Goal: Information Seeking & Learning: Learn about a topic

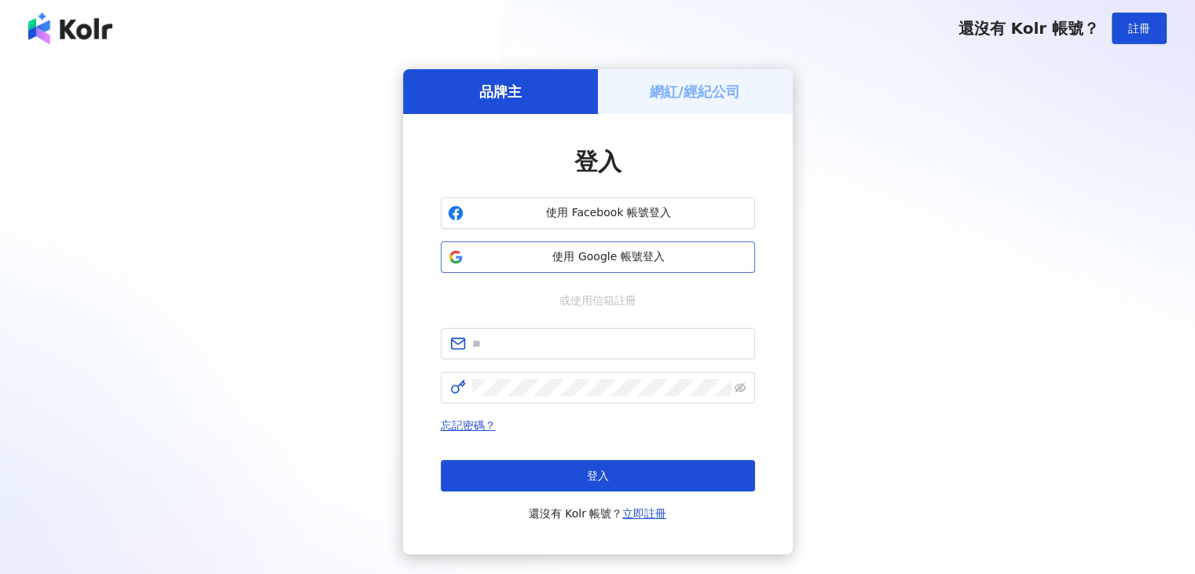
click at [599, 257] on span "使用 Google 帳號登入" at bounding box center [609, 257] width 278 height 16
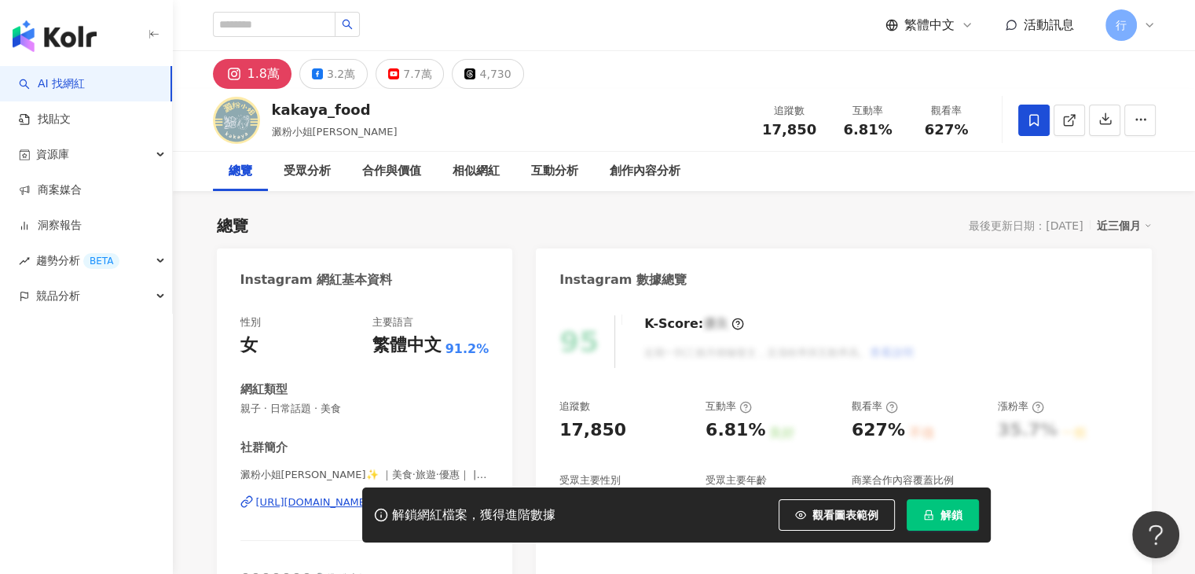
click at [805, 221] on div "總覽 最後更新日期：2025/8/26 近三個月" at bounding box center [684, 226] width 935 height 22
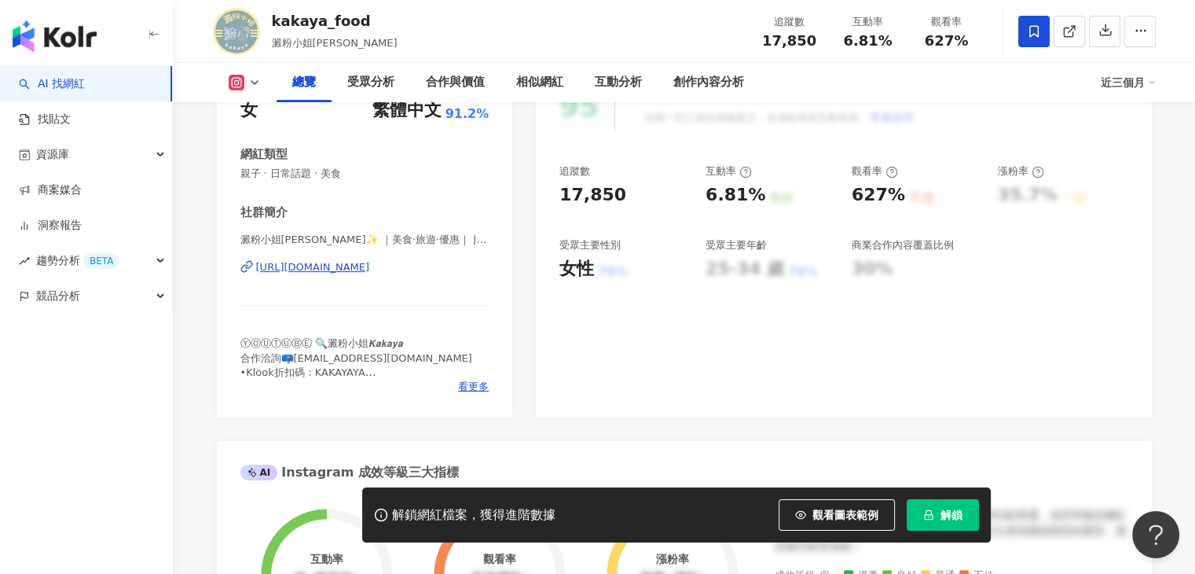
scroll to position [236, 0]
click at [459, 391] on span "看更多" at bounding box center [473, 386] width 31 height 14
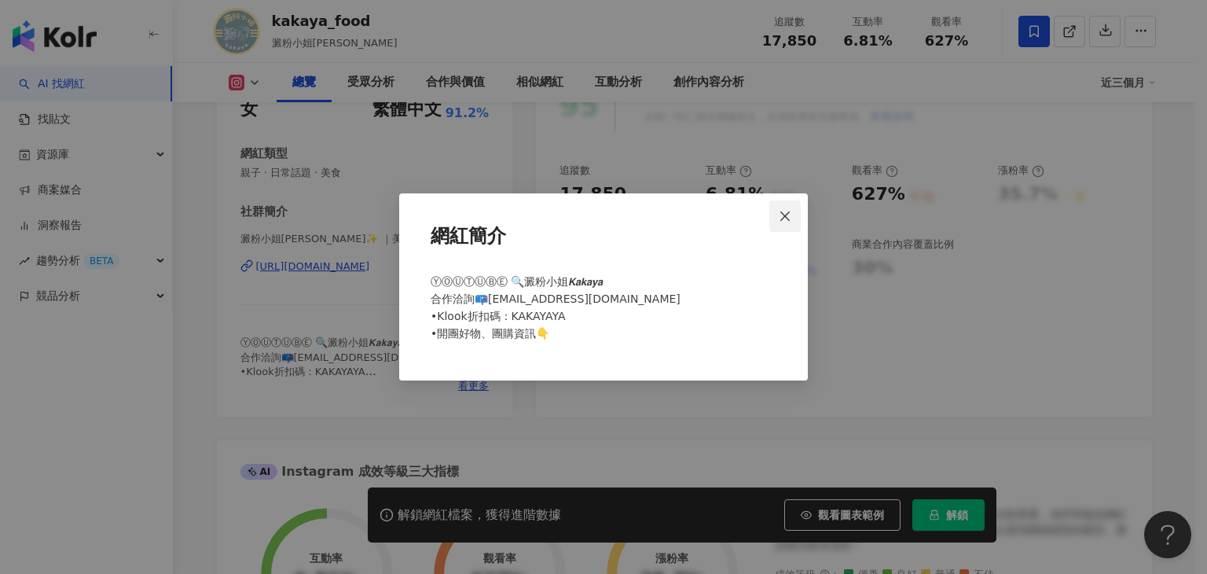
click at [784, 211] on icon "close" at bounding box center [785, 216] width 13 height 13
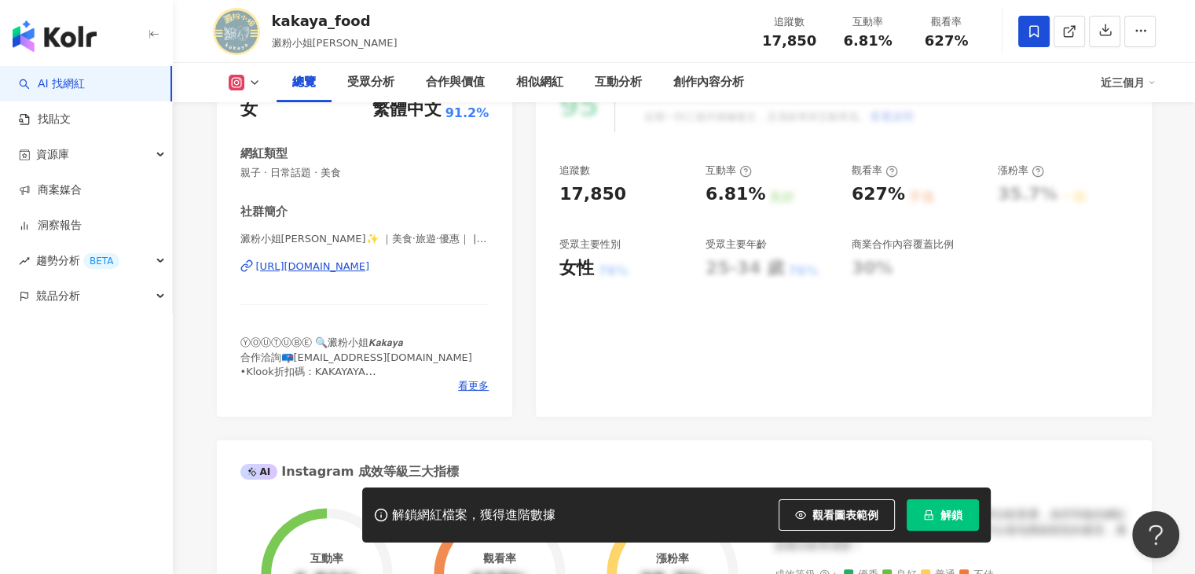
click at [746, 362] on div "95 K-Score : 優良 近期一到三個月積極發文，且漲粉率與互動率高。 查看說明 追蹤數 17,850 互動率 6.81% 良好 觀看率 627% 不佳…" at bounding box center [843, 240] width 615 height 353
click at [455, 379] on div "看更多" at bounding box center [364, 386] width 249 height 14
drag, startPoint x: 436, startPoint y: 358, endPoint x: 294, endPoint y: 360, distance: 142.3
click at [294, 360] on div "ⓎⓄⓊⓉⓊⒷⒺ 🔍澱粉小姐𝙆𝙖𝙠𝙖𝙮𝙖 合作洽詢📪kakayafood@gmail.com •Klook折扣碼：KAKAYAYA •開團好物、團購資訊👇" at bounding box center [364, 357] width 249 height 43
copy span "od@gmail.com •Klook折"
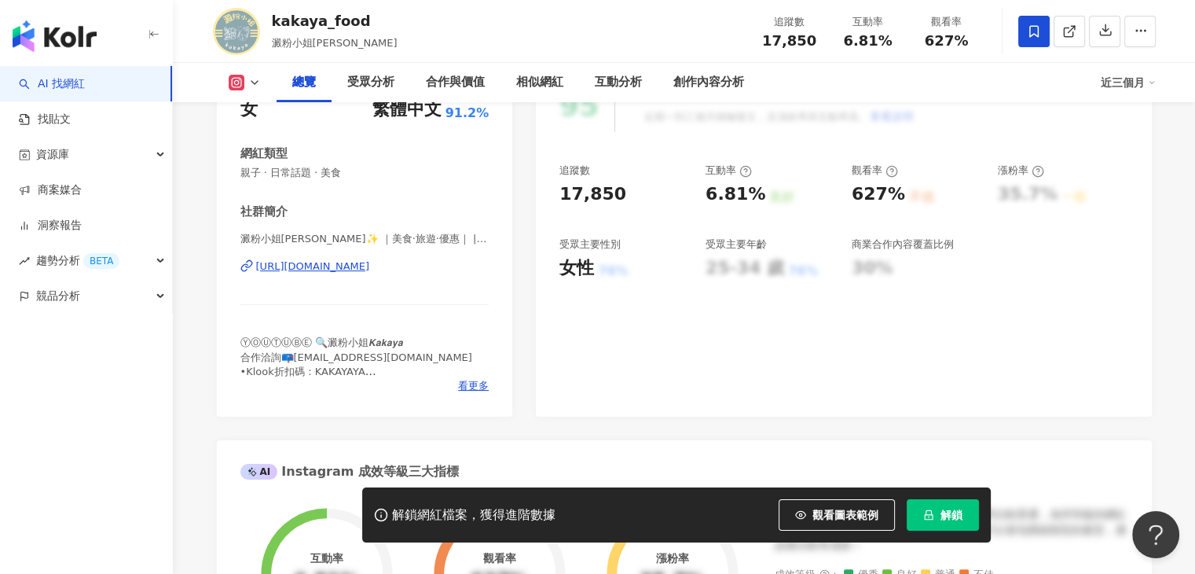
click at [616, 323] on div "95 K-Score : 優良 近期一到三個月積極發文，且漲粉率與互動率高。 查看說明 追蹤數 17,850 互動率 6.81% 良好 觀看率 627% 不佳…" at bounding box center [843, 240] width 615 height 353
click at [471, 383] on span "看更多" at bounding box center [473, 386] width 31 height 14
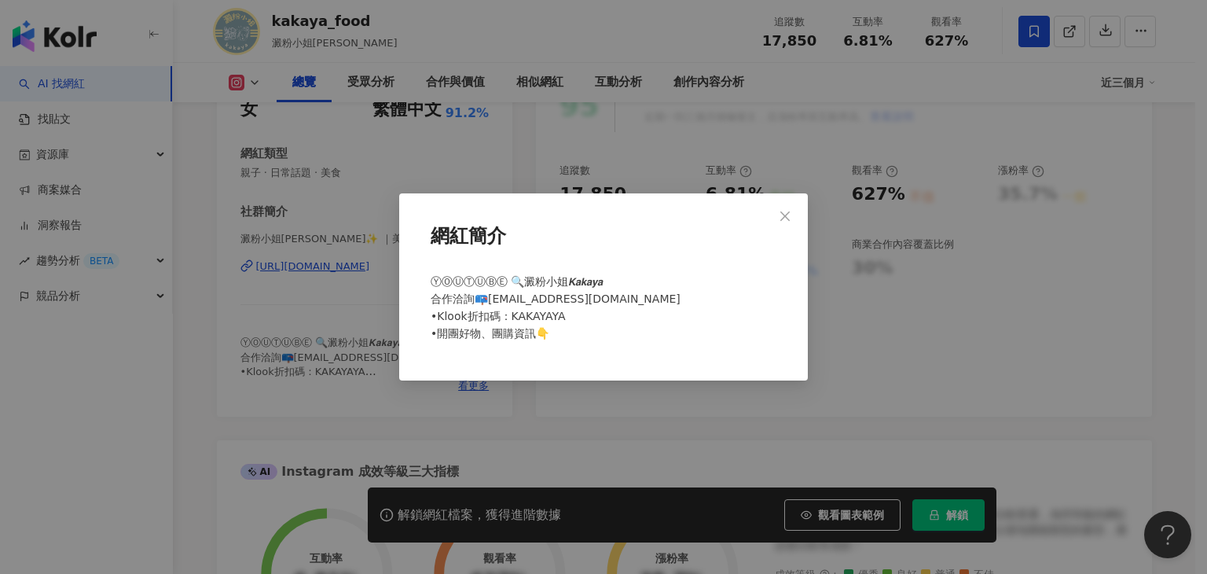
click at [787, 226] on button "Close" at bounding box center [784, 215] width 31 height 31
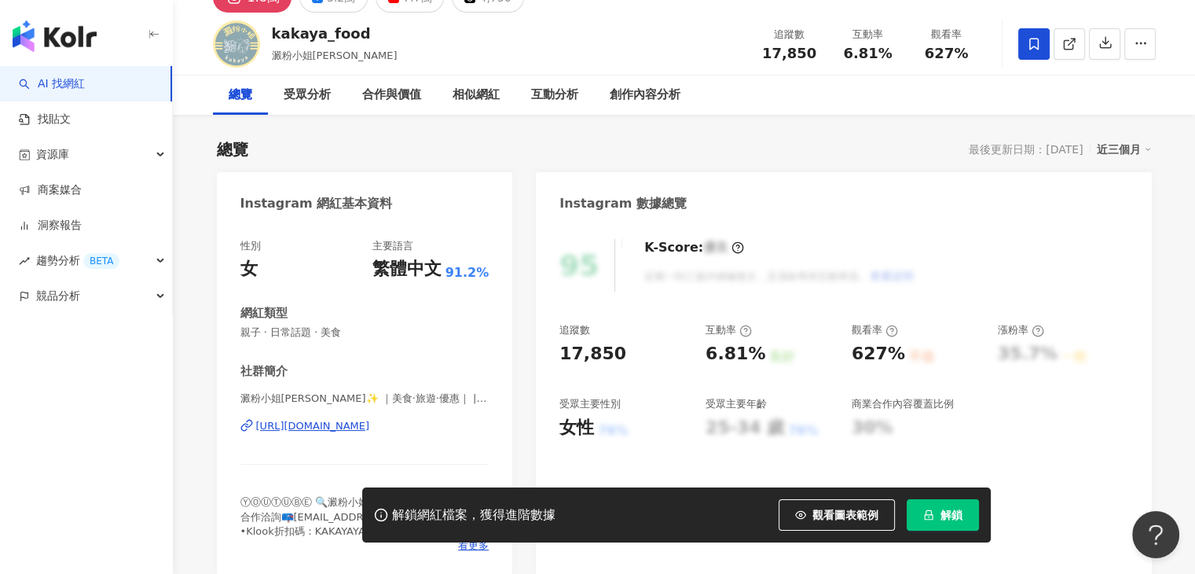
scroll to position [0, 0]
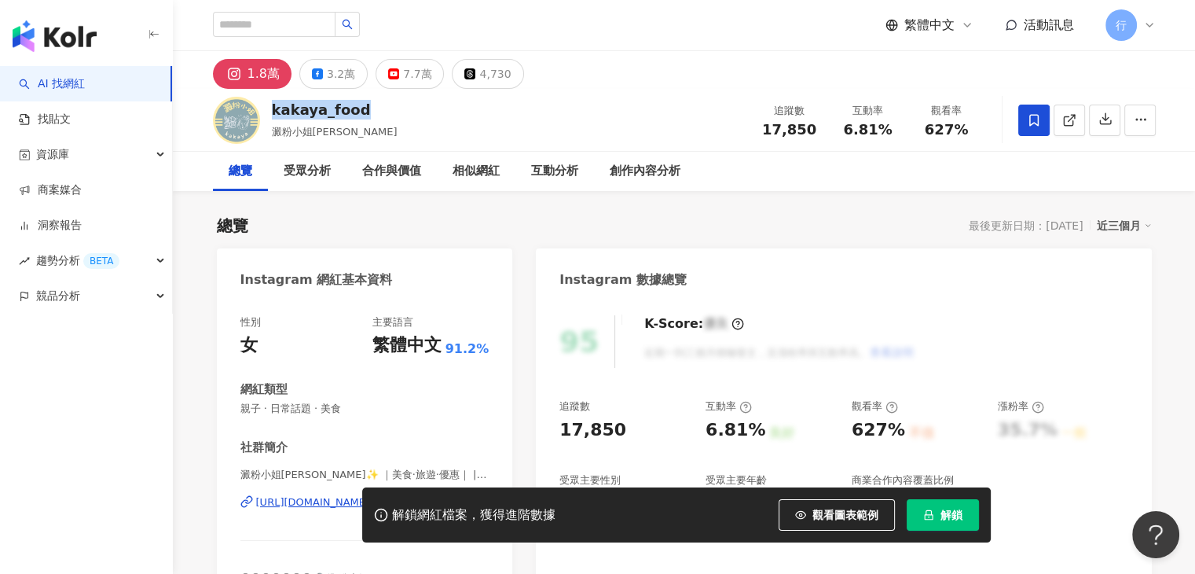
drag, startPoint x: 389, startPoint y: 105, endPoint x: 274, endPoint y: 107, distance: 114.8
click at [274, 107] on div "kakaya_food 澱粉小姐kakaya 追蹤數 17,850 互動率 6.81% 觀看率 627%" at bounding box center [685, 120] width 1006 height 62
drag, startPoint x: 353, startPoint y: 105, endPoint x: 564, endPoint y: 94, distance: 211.7
click at [564, 94] on div "kakaya_food 澱粉小姐kakaya 追蹤數 17,850 互動率 6.81% 觀看率 627%" at bounding box center [685, 120] width 1006 height 62
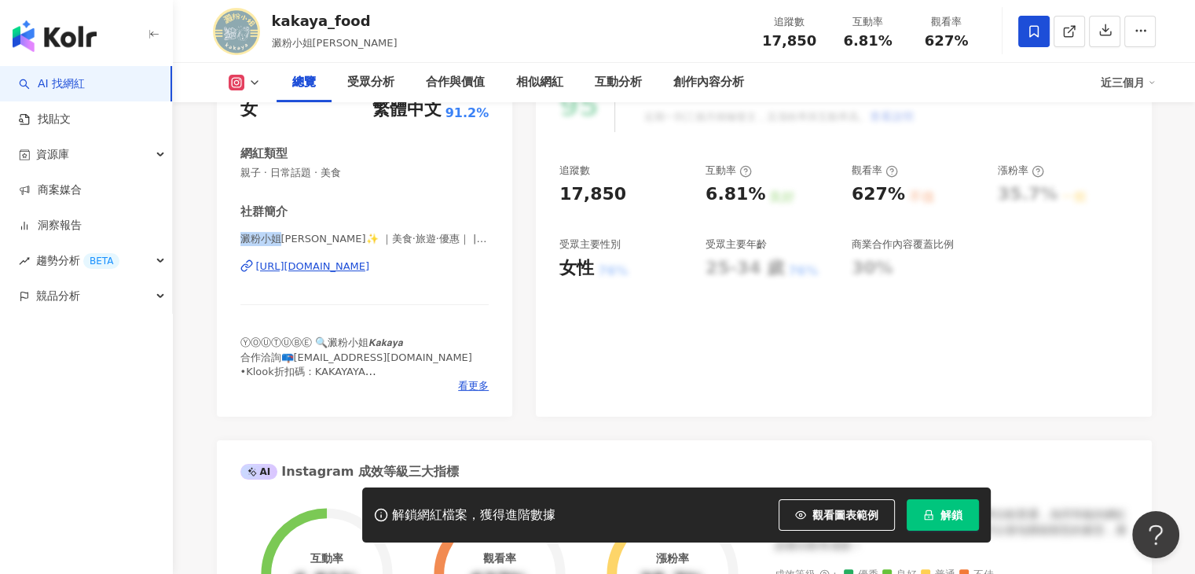
drag, startPoint x: 238, startPoint y: 240, endPoint x: 281, endPoint y: 240, distance: 42.4
click at [281, 240] on div "性別 女 主要語言 繁體中文 91.2% 網紅類型 親子 · 日常話題 · 美食 社群簡介 澱粉小姐Kakaya✨ ｜美食·旅遊·優惠｜ | kakaya_f…" at bounding box center [365, 240] width 296 height 353
copy span "澱粉小姐"
drag, startPoint x: 365, startPoint y: 51, endPoint x: 313, endPoint y: 53, distance: 51.9
click at [313, 53] on div "kakaya_food 澱粉小姐kakaya 追蹤數 17,850 互動率 6.81% 觀看率 627%" at bounding box center [685, 31] width 1006 height 62
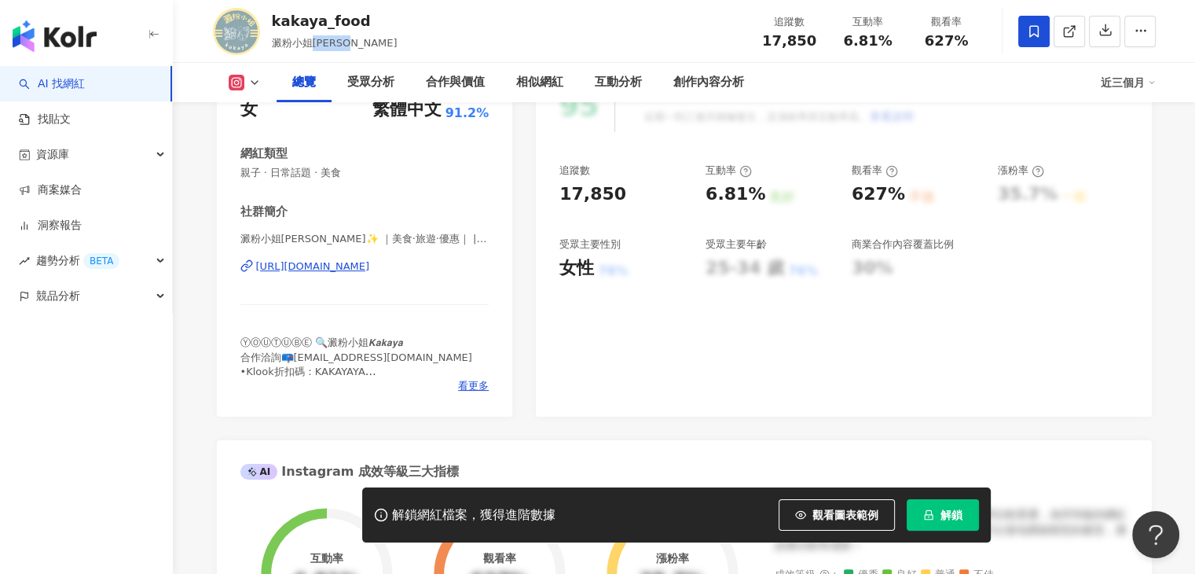
copy span "kakaya"
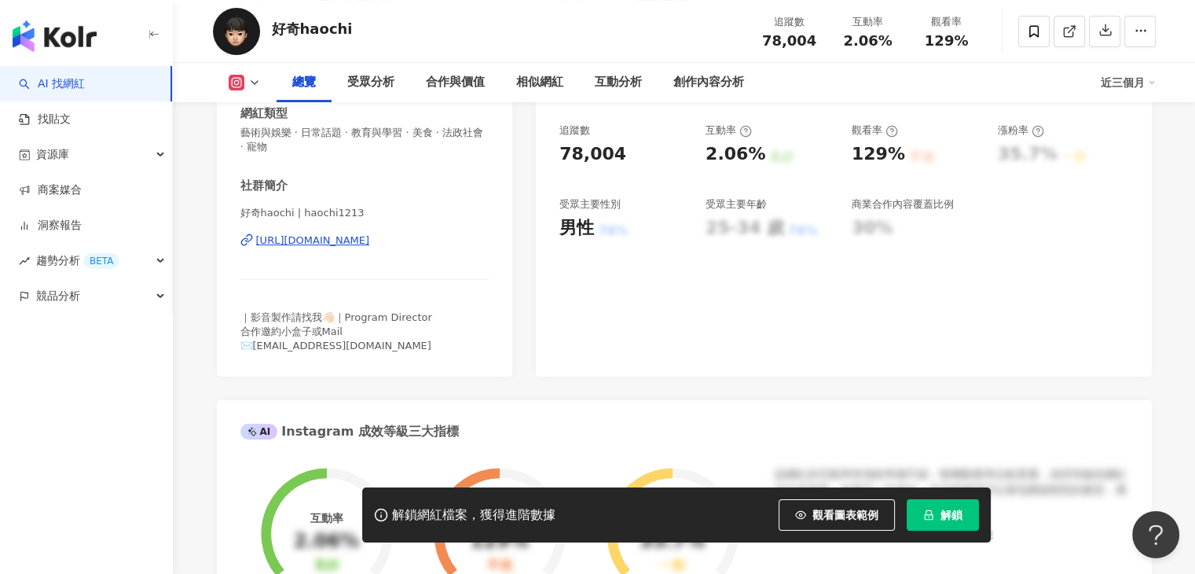
scroll to position [79, 0]
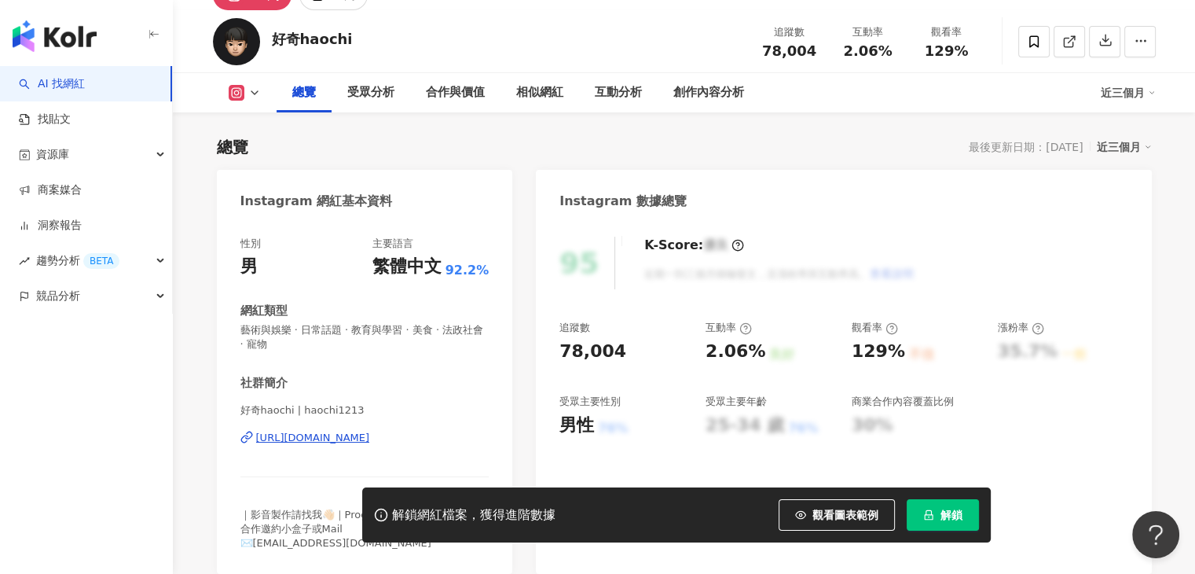
click at [370, 433] on div "https://www.instagram.com/haochi1213/" at bounding box center [313, 438] width 114 height 14
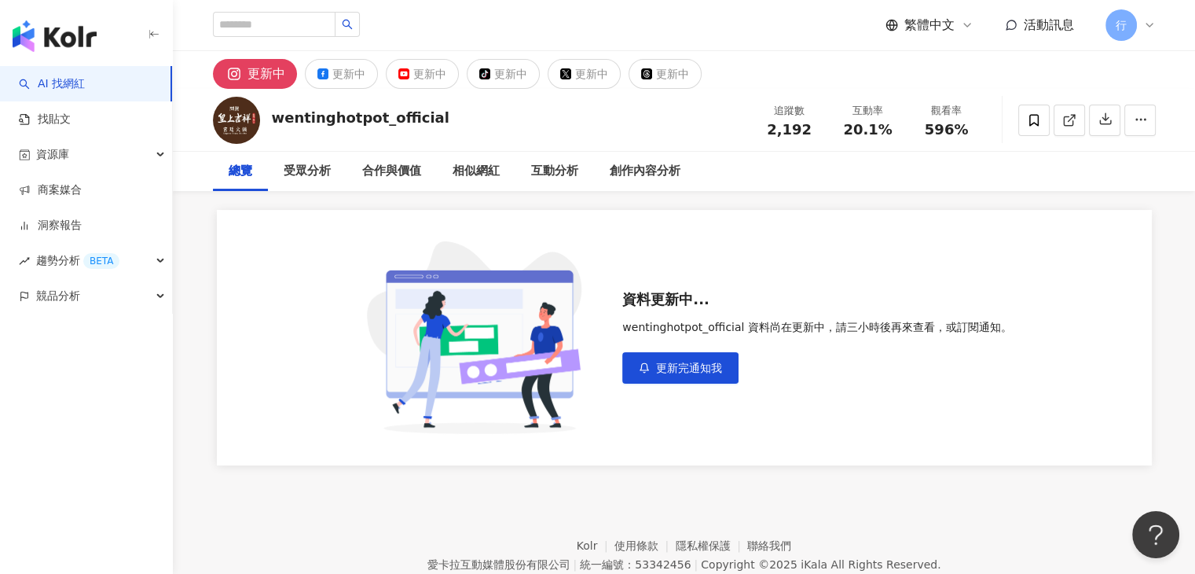
drag, startPoint x: 201, startPoint y: 234, endPoint x: 293, endPoint y: 139, distance: 132.3
click at [293, 139] on div "wentinghotpot_official 追蹤數 2,192 互動率 20.1% 觀看率 596%" at bounding box center [685, 120] width 1006 height 62
click at [305, 119] on div "wentinghotpot_official" at bounding box center [361, 118] width 178 height 20
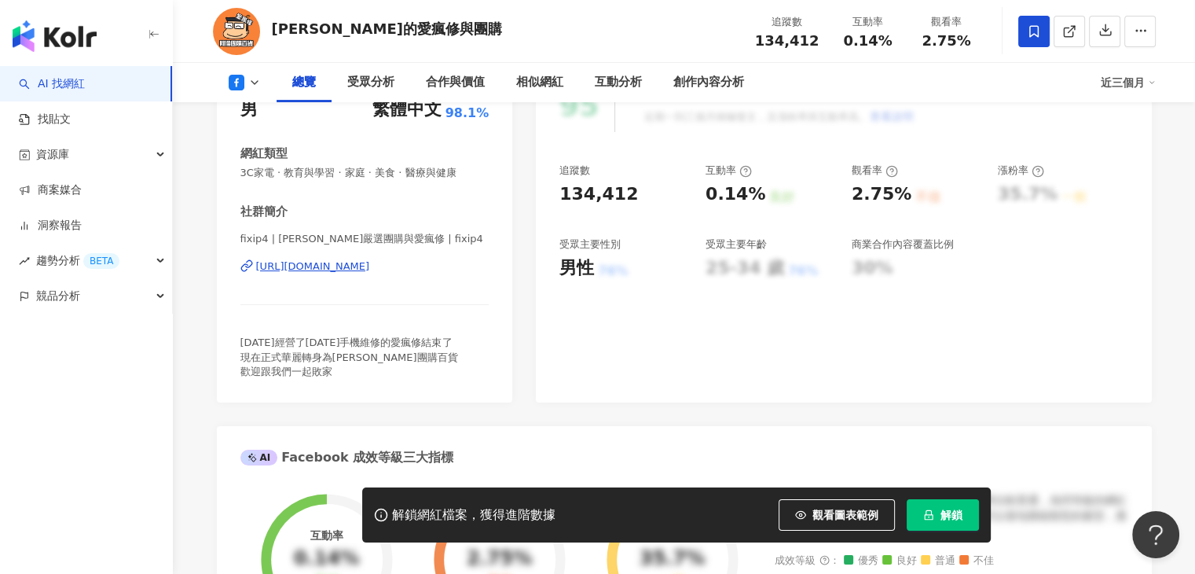
click at [249, 89] on button at bounding box center [245, 83] width 64 height 16
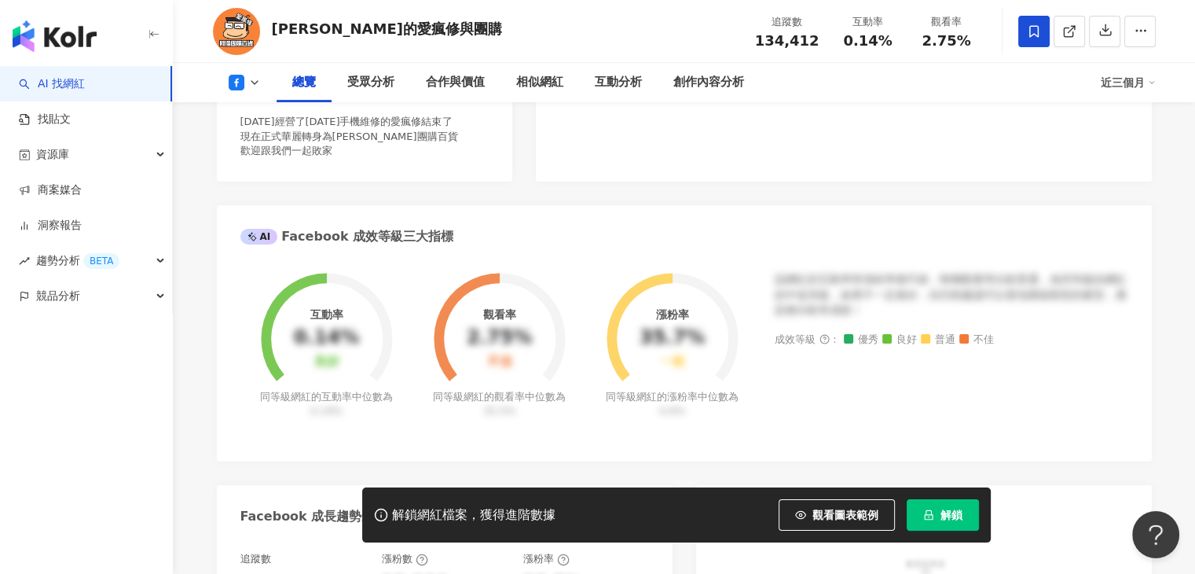
scroll to position [393, 0]
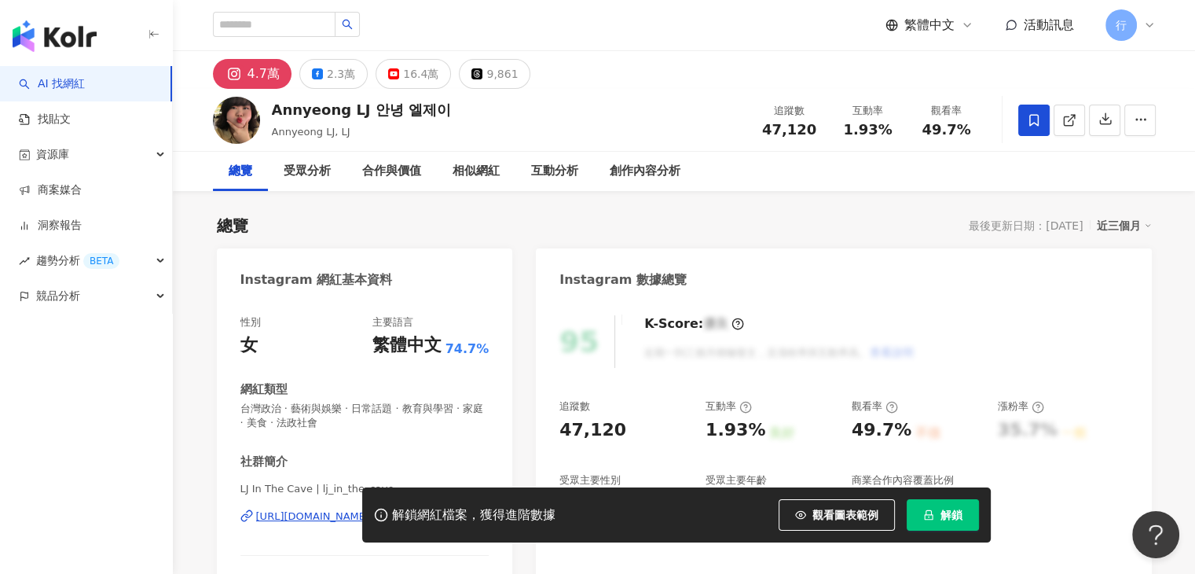
scroll to position [236, 0]
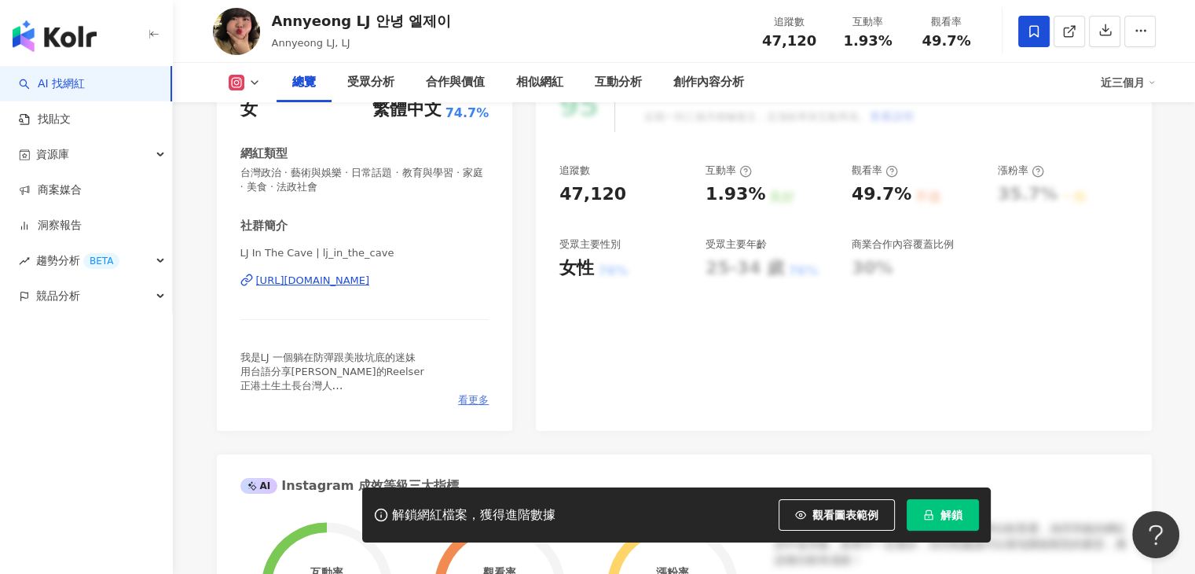
click at [475, 399] on span "看更多" at bounding box center [473, 400] width 31 height 14
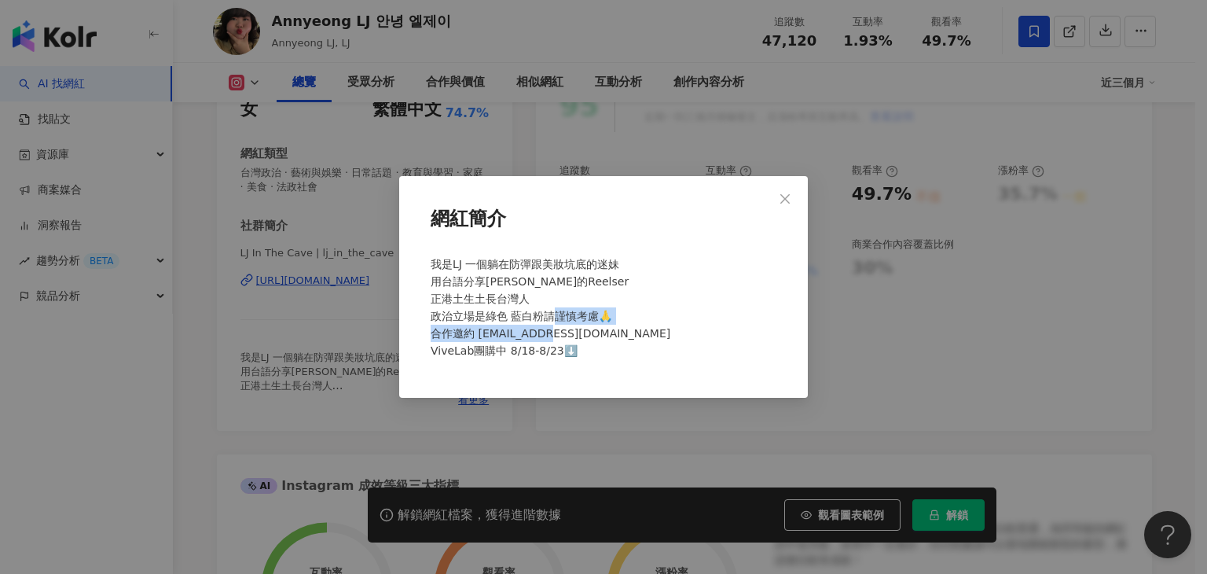
drag, startPoint x: 618, startPoint y: 337, endPoint x: 473, endPoint y: 335, distance: 144.6
click at [473, 335] on div "我是LJ 一個躺在防彈跟美妝坑底的迷妹 用台語分享韓文的Reelser 正港土生土長台灣人 政治立場是綠色 藍白粉請謹慎考慮🙏 合作邀約 lovejens06…" at bounding box center [603, 314] width 358 height 130
copy span "lovejens0618@gmail.com"
click at [776, 191] on button "Close" at bounding box center [784, 198] width 31 height 31
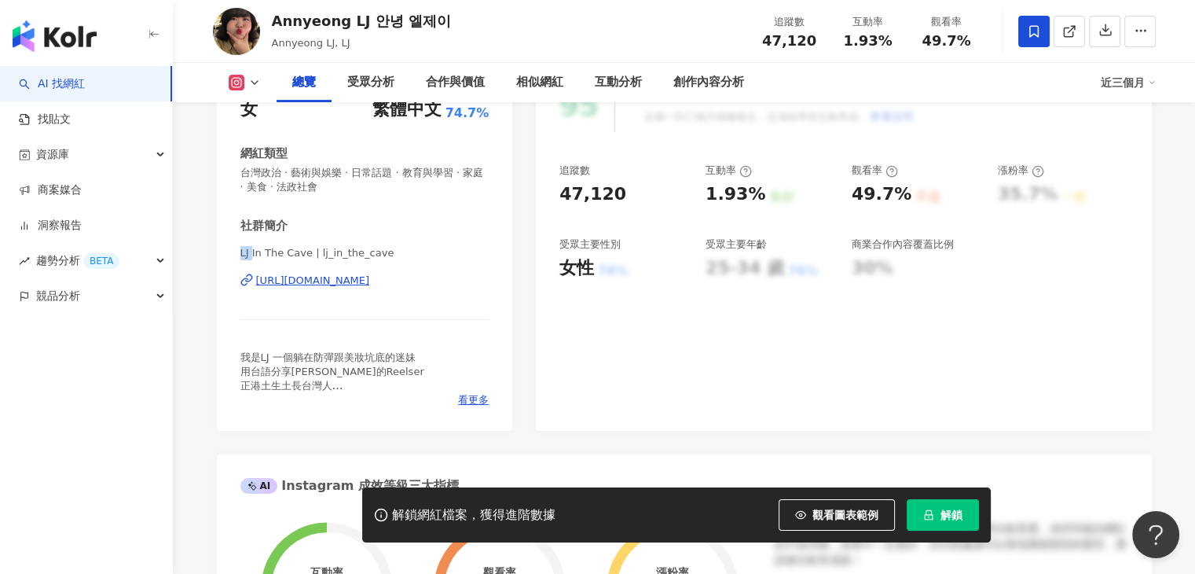
drag, startPoint x: 240, startPoint y: 252, endPoint x: 252, endPoint y: 250, distance: 12.8
click at [252, 250] on span "LJ In The Cave | lj_in_the_cave" at bounding box center [364, 253] width 249 height 14
click at [471, 395] on span "看更多" at bounding box center [473, 400] width 31 height 14
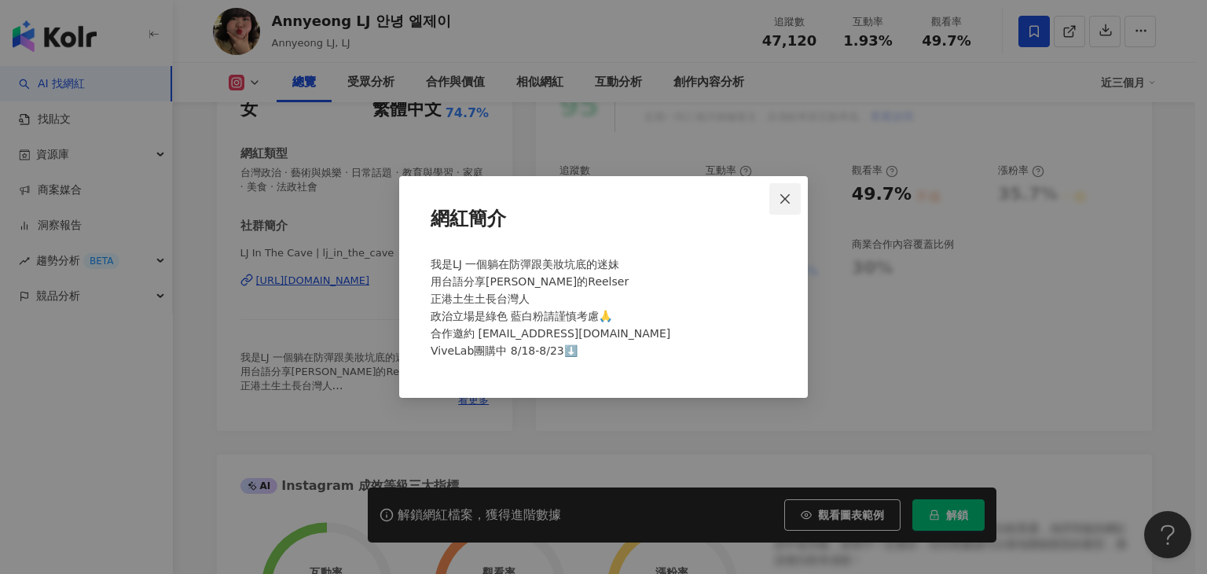
click at [794, 198] on span "Close" at bounding box center [784, 199] width 31 height 13
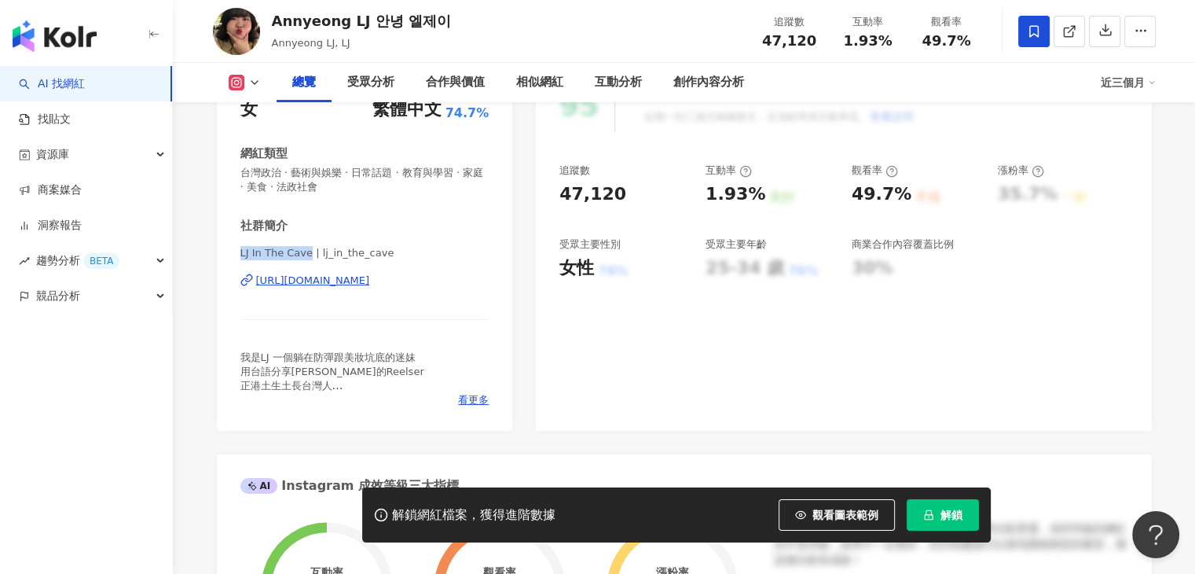
drag, startPoint x: 233, startPoint y: 259, endPoint x: 306, endPoint y: 259, distance: 73.9
click at [306, 259] on div "性別 女 主要語言 繁體中文 74.7% 網紅類型 台灣政治 · 藝術與娛樂 · 日常話題 · 教育與學習 · 家庭 · 美食 · 法政社會 社群簡介 LJ …" at bounding box center [365, 247] width 296 height 367
copy span "LJ In The Cave"
click at [465, 240] on div "社群簡介 LJ In The Cave | lj_in_the_cave https://www.instagram.com/lj_in_the_cave/ …" at bounding box center [364, 312] width 249 height 189
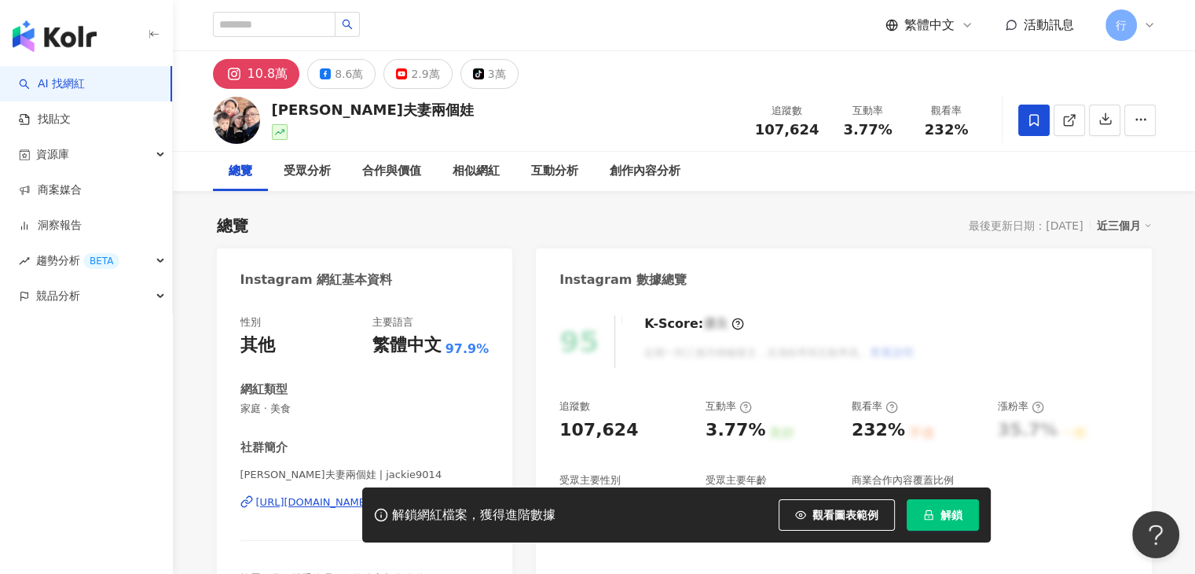
scroll to position [236, 0]
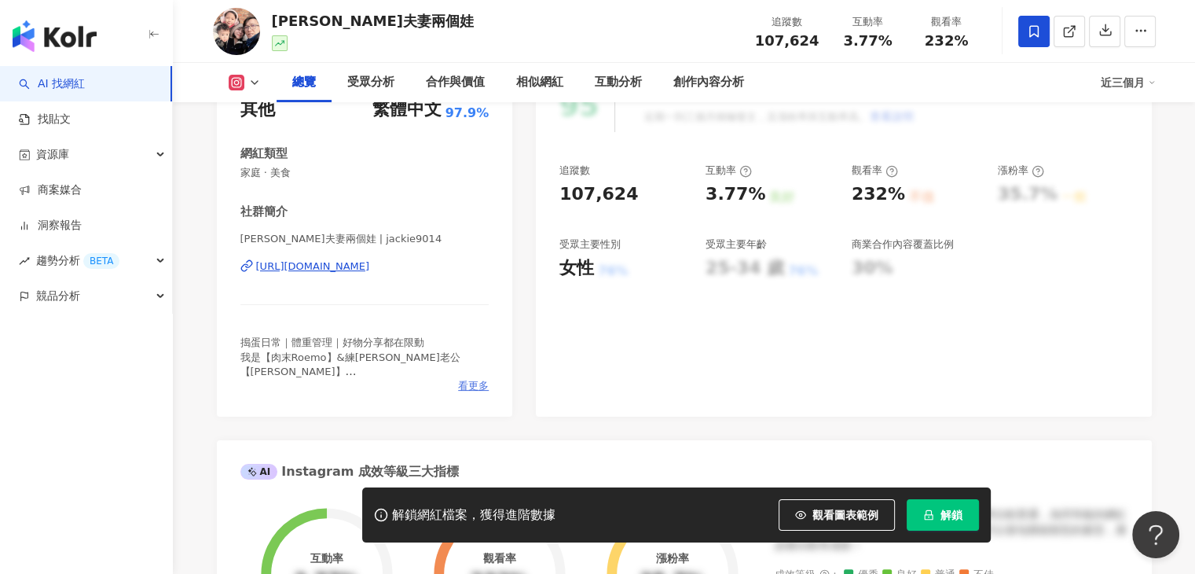
click at [477, 387] on span "看更多" at bounding box center [473, 386] width 31 height 14
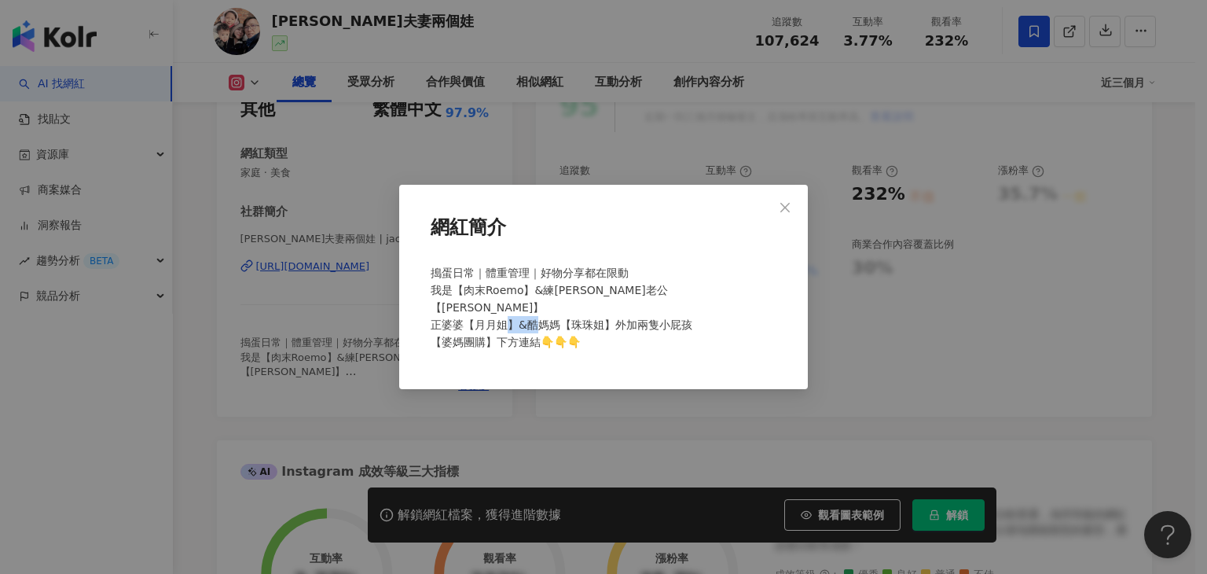
drag, startPoint x: 503, startPoint y: 332, endPoint x: 487, endPoint y: 332, distance: 15.7
click at [471, 334] on span "搗蛋日常｜體重管理｜好物分享都在限動 我是【肉末Roemo】&練肖維老公【傑克】 正婆婆【月月姐】&酷媽媽【珠珠姐】外加兩隻小屁孩 【婆媽團購】下方連結👇👇👇" at bounding box center [562, 307] width 262 height 82
click at [487, 332] on span "搗蛋日常｜體重管理｜好物分享都在限動 我是【肉末Roemo】&練肖維老公【傑克】 正婆婆【月月姐】&酷媽媽【珠珠姐】外加兩隻小屁孩 【婆媽團購】下方連結👇👇👇" at bounding box center [562, 307] width 262 height 82
click at [783, 211] on icon "close" at bounding box center [784, 206] width 9 height 9
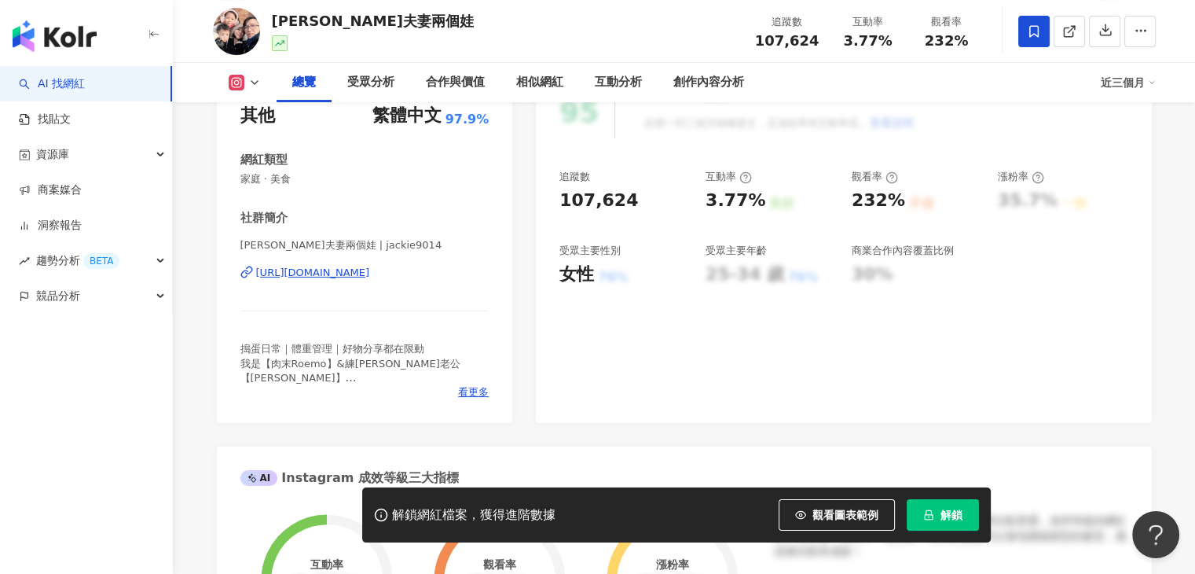
scroll to position [0, 0]
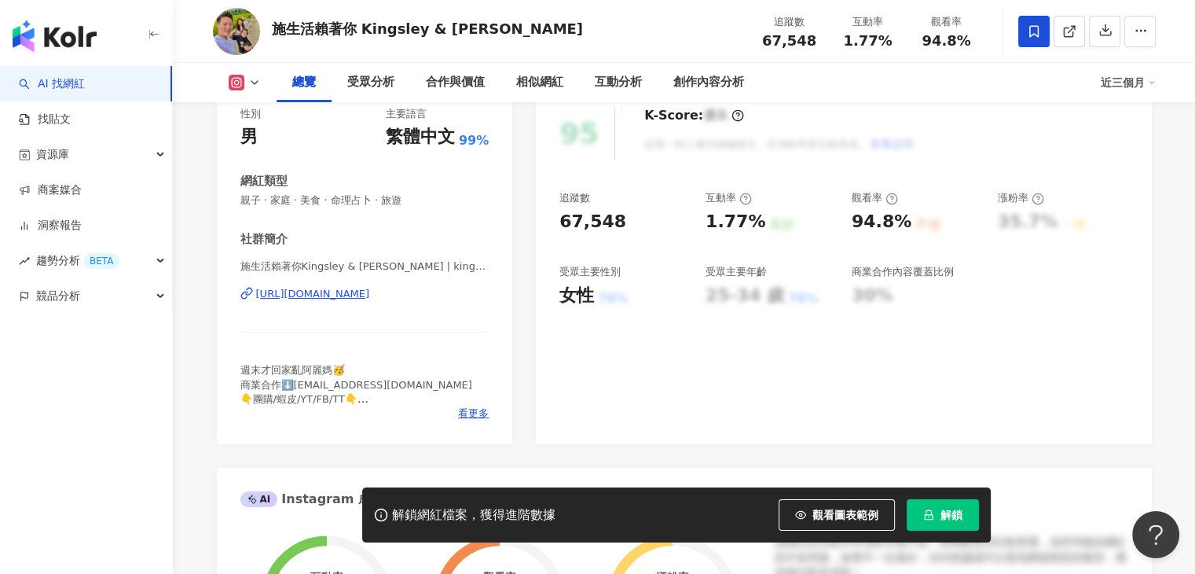
scroll to position [236, 0]
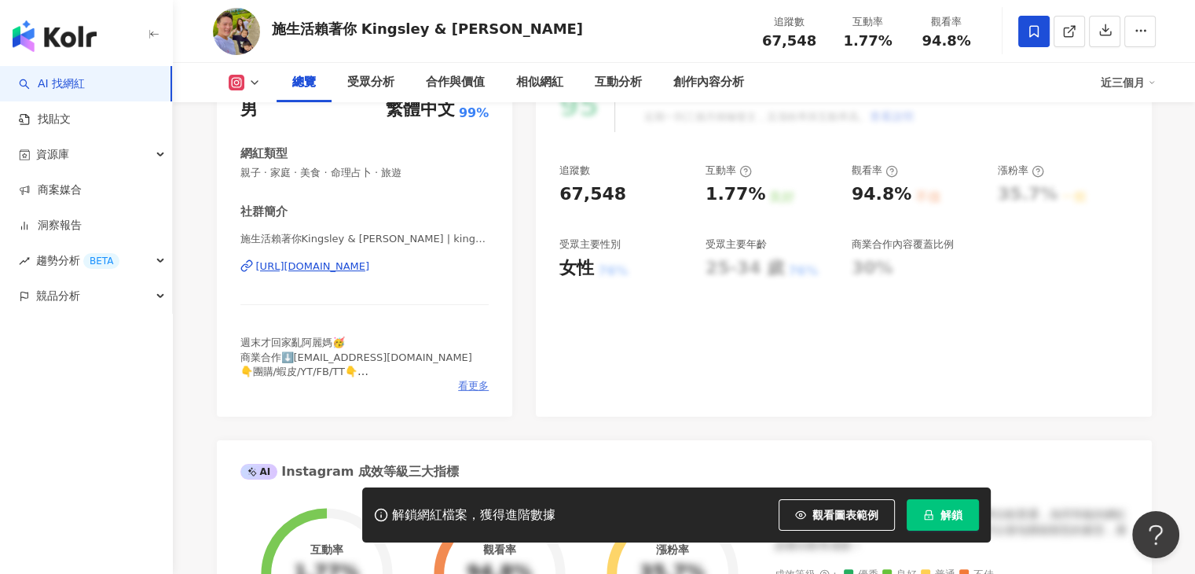
click at [468, 384] on span "看更多" at bounding box center [473, 386] width 31 height 14
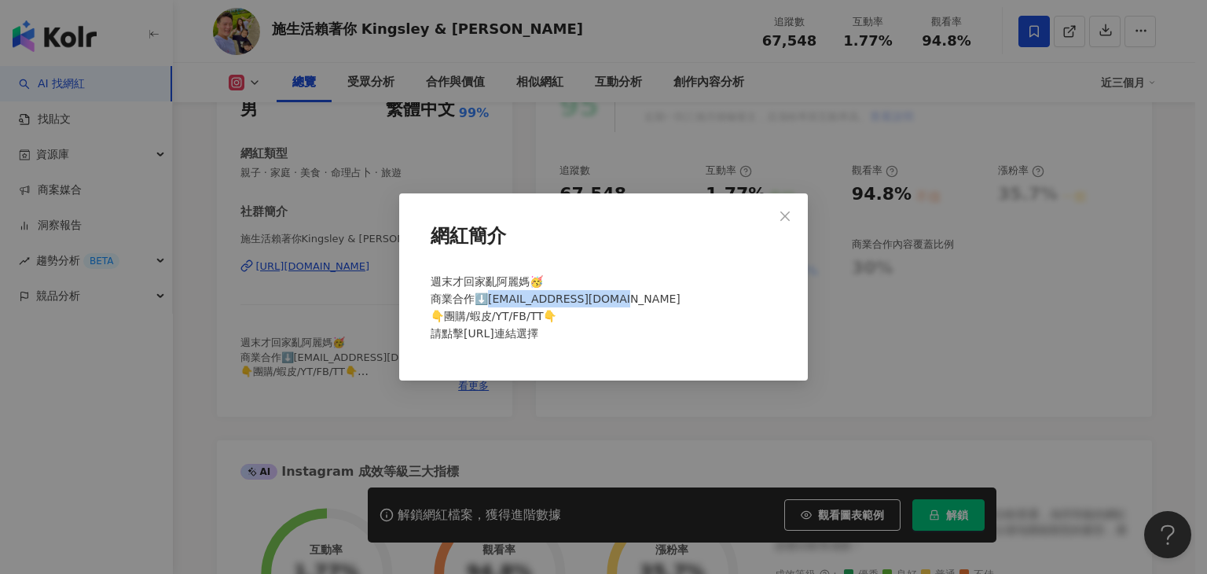
drag, startPoint x: 580, startPoint y: 299, endPoint x: 491, endPoint y: 306, distance: 89.0
click at [491, 306] on div "週末才回家亂阿麗媽🥳 商業合作⬇️nicloas0730@gmail.com 👇團購/蝦皮/YT/FB/TT👇 請點擊linktr.ee連結選擇" at bounding box center [603, 313] width 358 height 95
copy span "icloas0730@gmail.com"
click at [783, 215] on icon "close" at bounding box center [785, 216] width 13 height 13
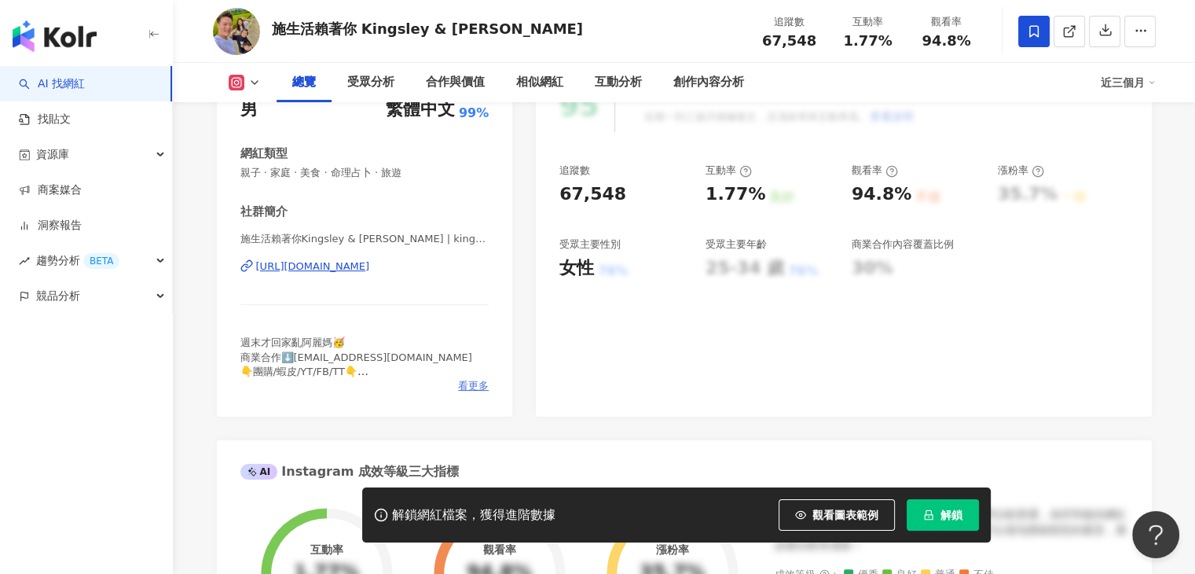
click at [481, 391] on span "看更多" at bounding box center [473, 386] width 31 height 14
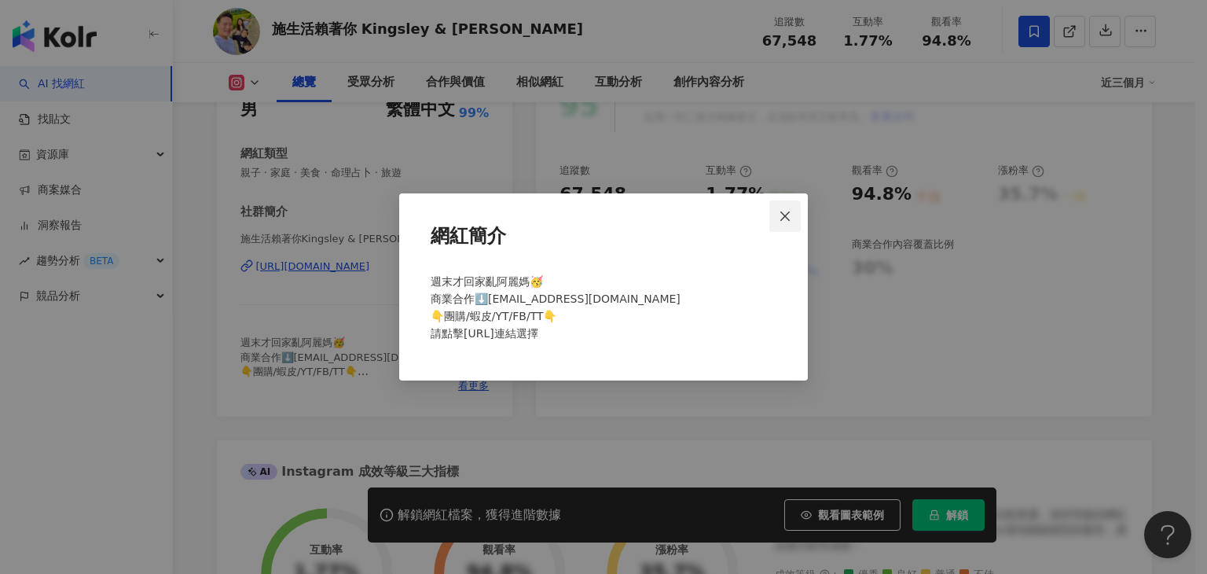
click at [791, 214] on icon "close" at bounding box center [785, 216] width 13 height 13
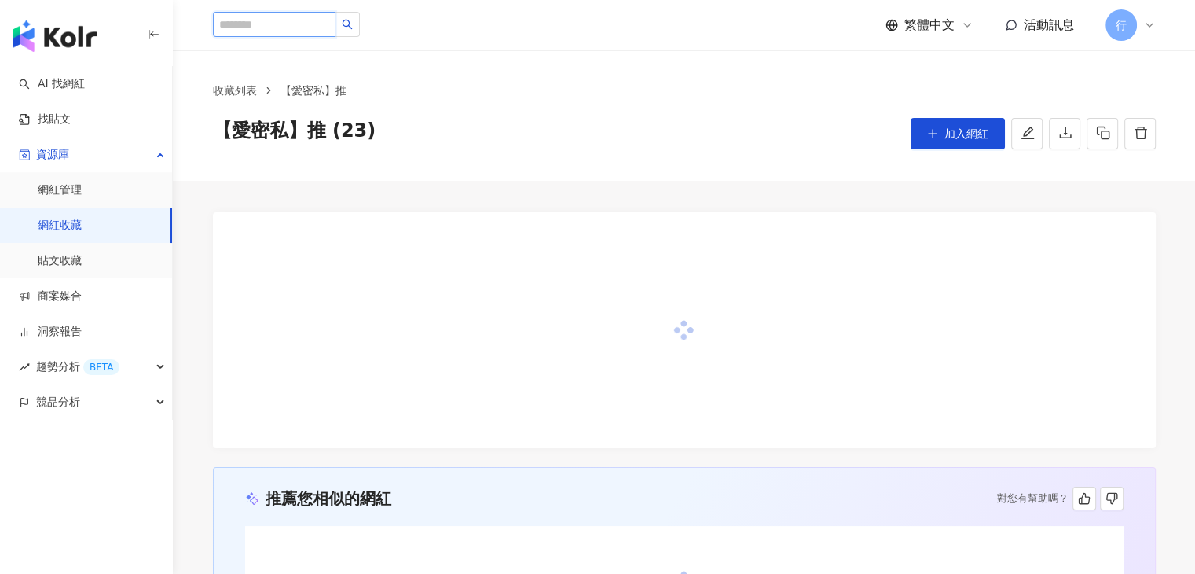
click at [310, 29] on input "search" at bounding box center [274, 24] width 123 height 25
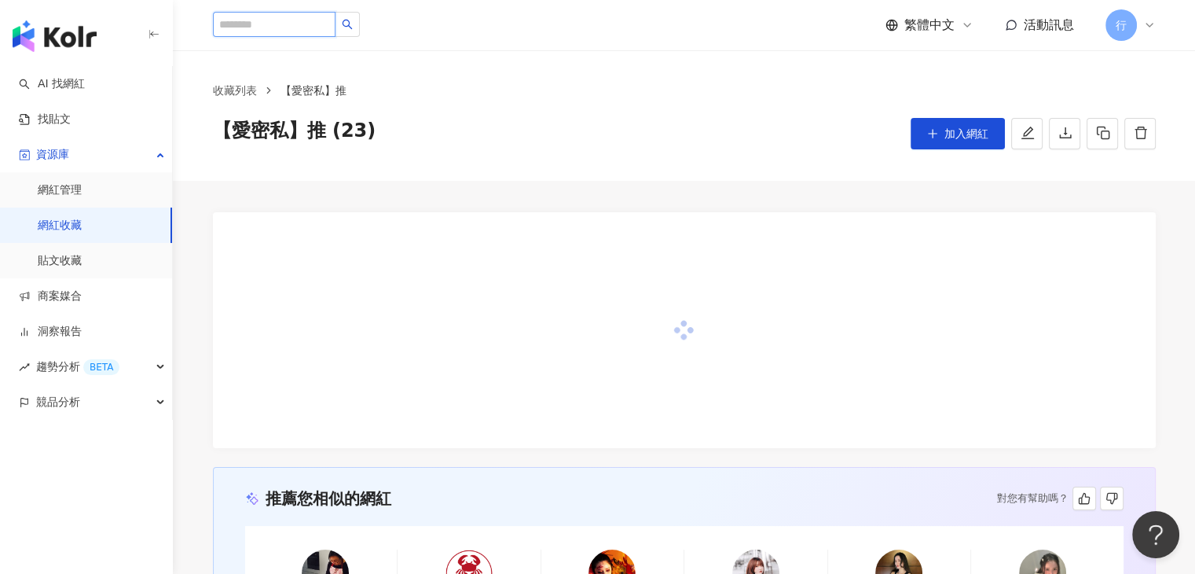
paste input "*********"
type input "*********"
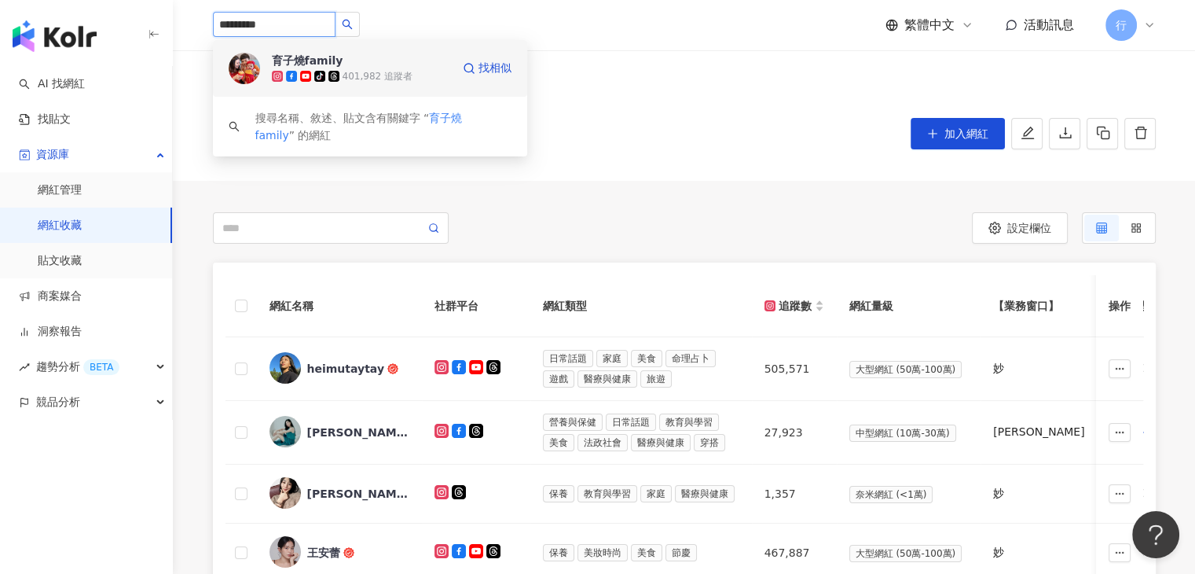
click at [263, 56] on div "育子燒family tiktok-icon 401,982 追蹤者 找相似" at bounding box center [370, 68] width 314 height 57
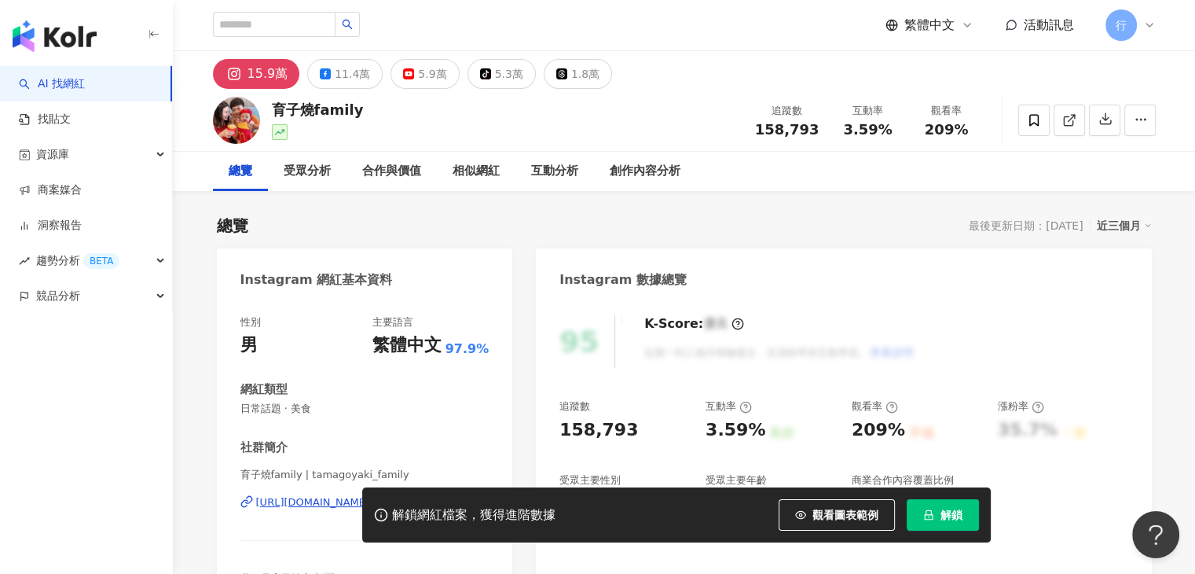
drag, startPoint x: 387, startPoint y: 109, endPoint x: 271, endPoint y: 111, distance: 115.5
click at [271, 111] on div "育子燒family 追蹤數 158,793 互動率 3.59% 觀看率 209%" at bounding box center [685, 120] width 1006 height 62
copy div "育子燒family"
click at [468, 127] on div "育子燒family 追蹤數 158,793 互動率 3.59% 觀看率 209%" at bounding box center [685, 120] width 1006 height 62
click at [320, 78] on icon at bounding box center [325, 73] width 11 height 11
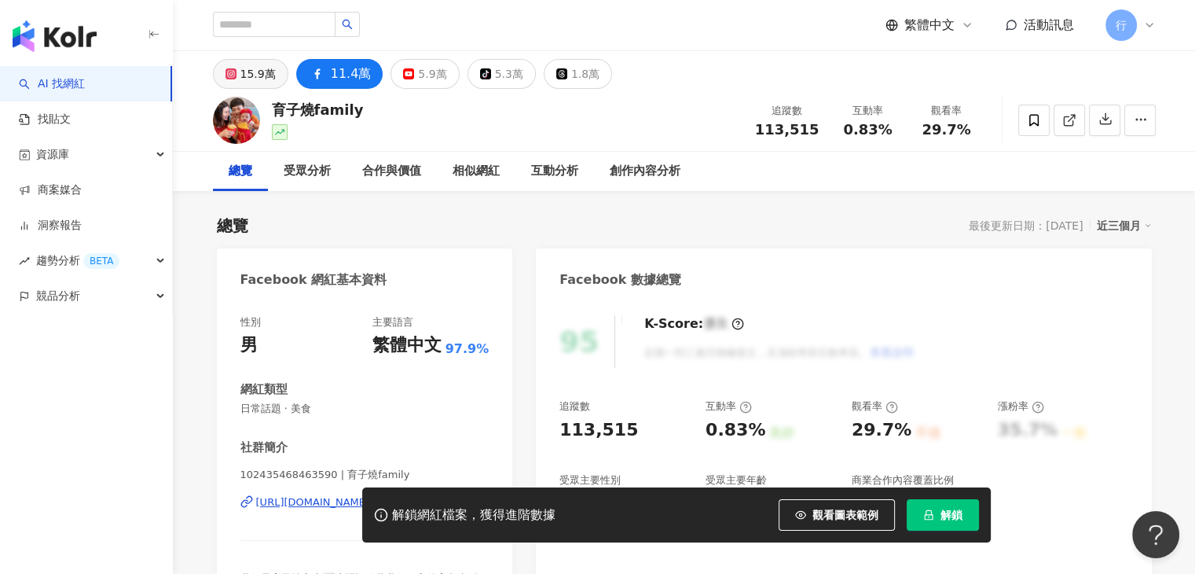
click at [281, 66] on button "15.9萬" at bounding box center [250, 74] width 75 height 30
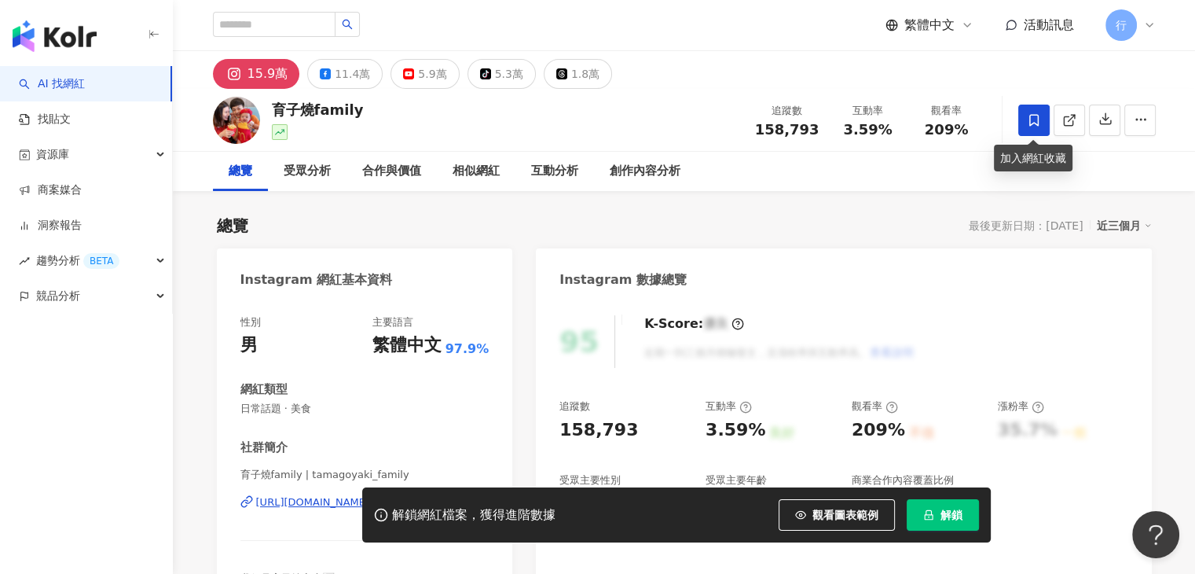
click at [1025, 124] on span at bounding box center [1033, 120] width 31 height 31
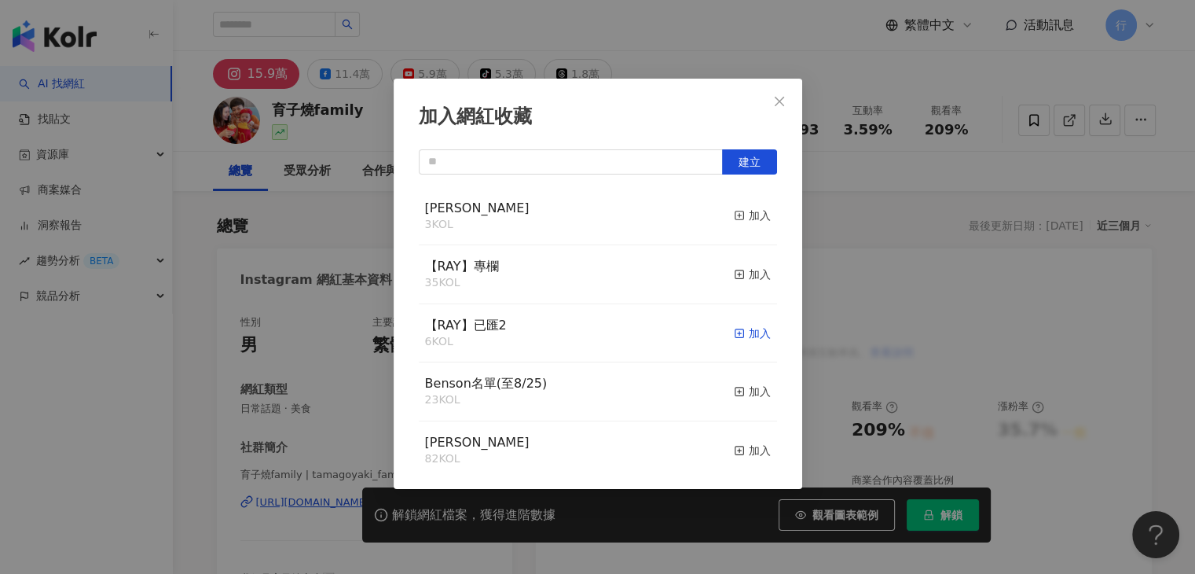
click at [742, 334] on div "加入" at bounding box center [752, 333] width 37 height 17
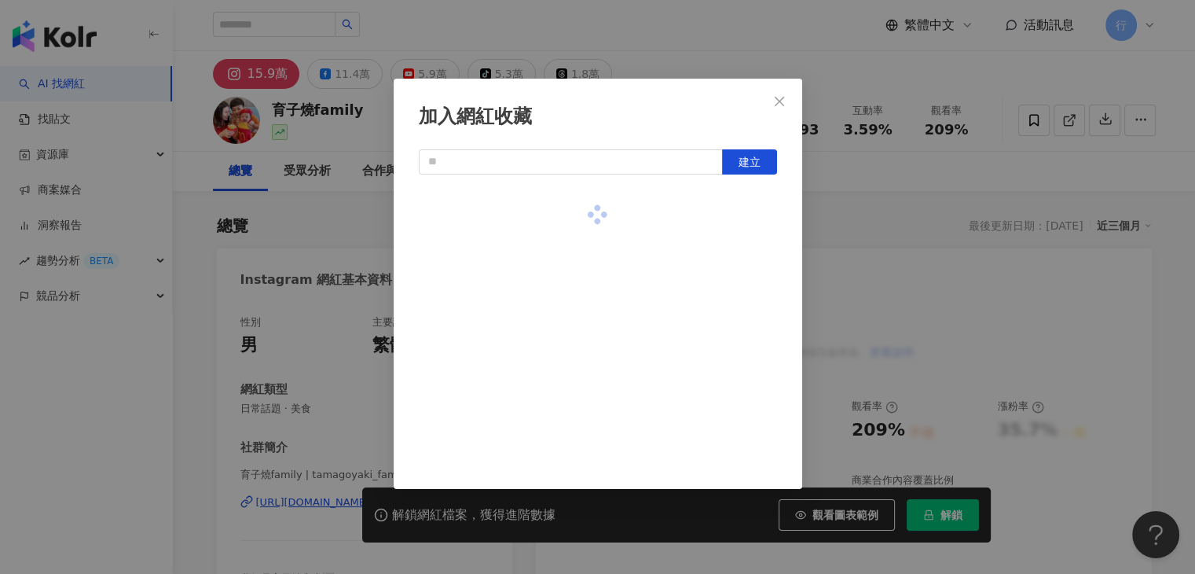
click at [367, 151] on div "加入網紅收藏 建立" at bounding box center [597, 287] width 1195 height 574
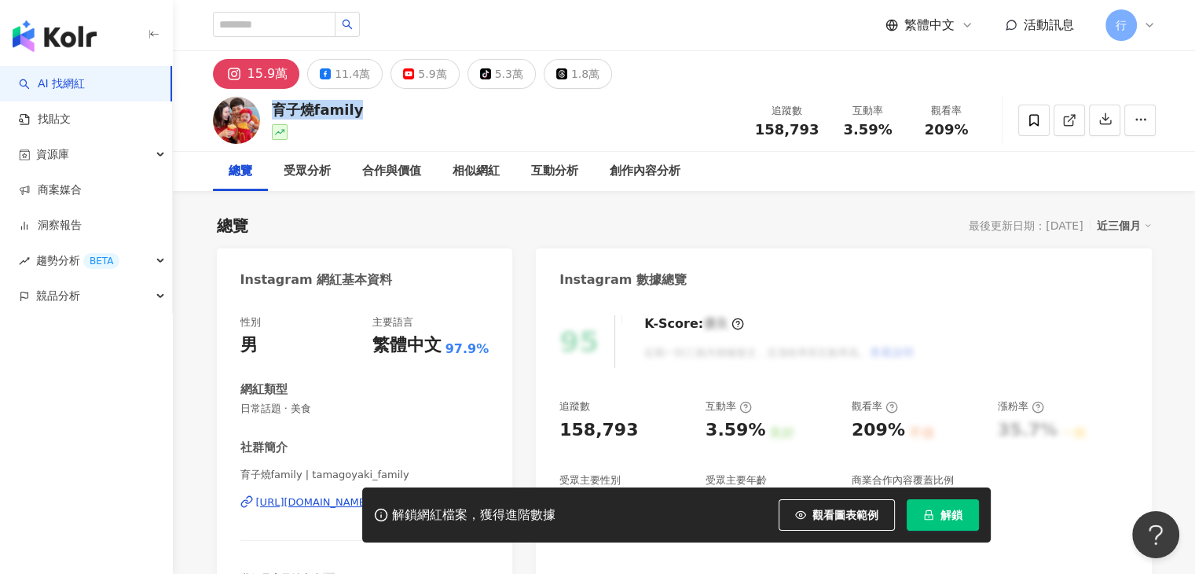
drag, startPoint x: 370, startPoint y: 113, endPoint x: 276, endPoint y: 105, distance: 94.6
click at [276, 105] on div "育子燒family 追蹤數 158,793 互動率 3.59% 觀看率 209%" at bounding box center [685, 120] width 1006 height 62
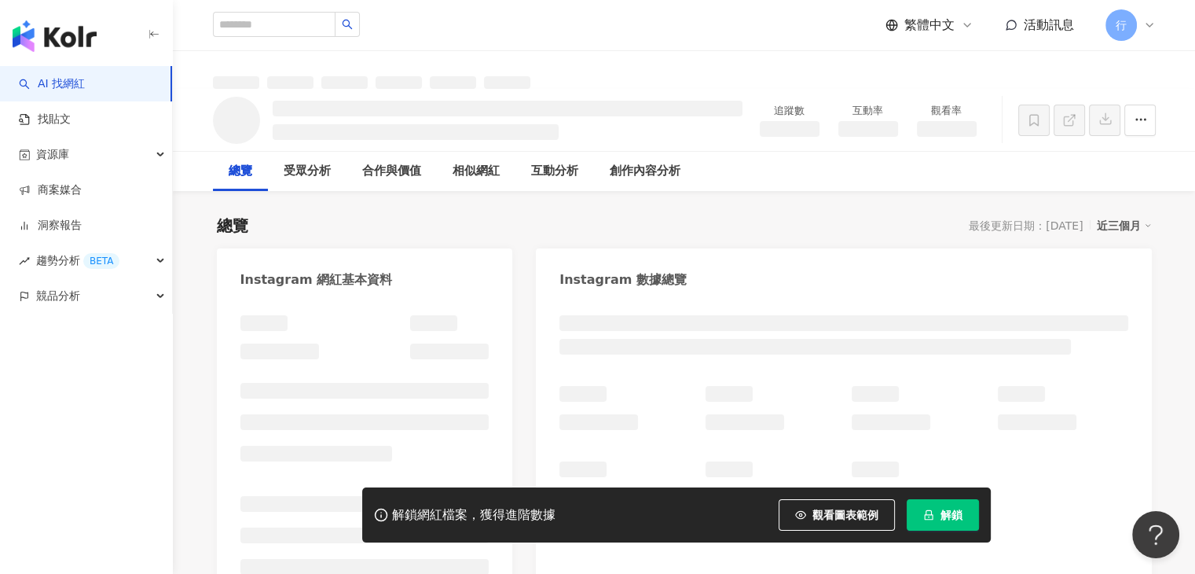
drag, startPoint x: 276, startPoint y: 105, endPoint x: 372, endPoint y: 106, distance: 96.7
click at [624, 138] on div "追蹤數 互動率 觀看率" at bounding box center [685, 120] width 1006 height 62
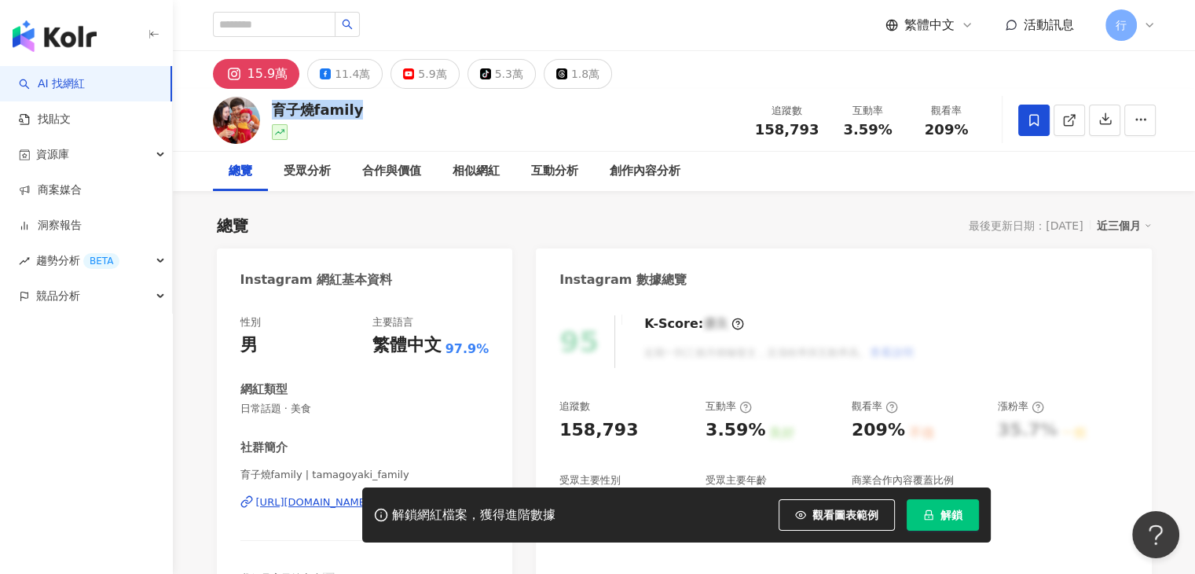
drag, startPoint x: 372, startPoint y: 106, endPoint x: 277, endPoint y: 113, distance: 96.1
click at [277, 113] on div "育子燒family 追蹤數 158,793 互動率 3.59% 觀看率 209%" at bounding box center [685, 120] width 1006 height 62
copy div "育子燒family"
click at [679, 99] on div "育子燒family 追蹤數 158,793 互動率 3.59% 觀看率 209%" at bounding box center [685, 120] width 1006 height 62
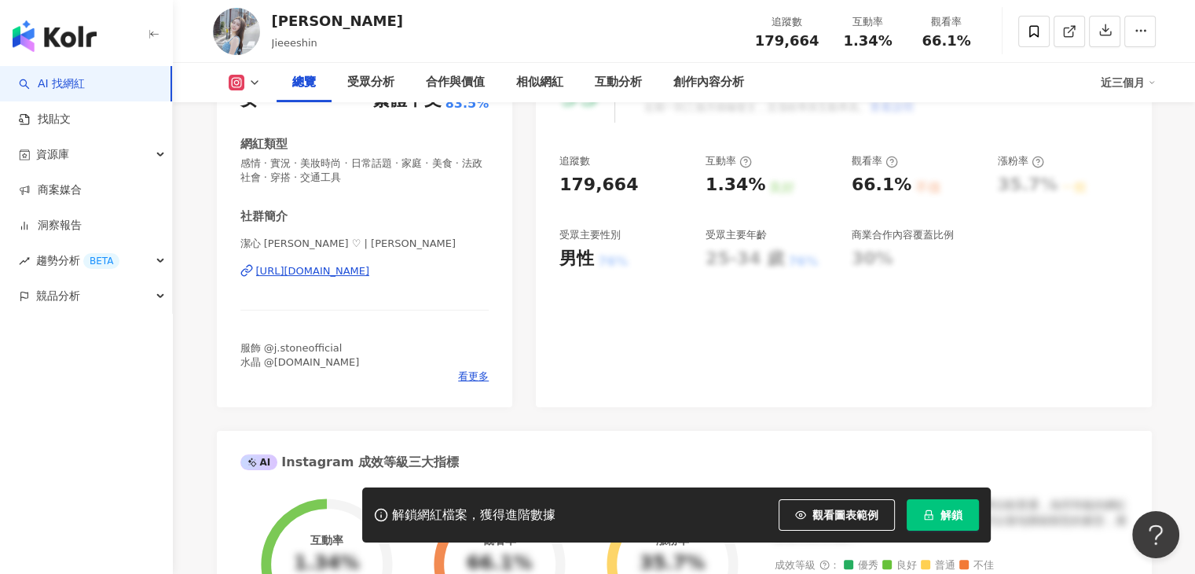
scroll to position [314, 0]
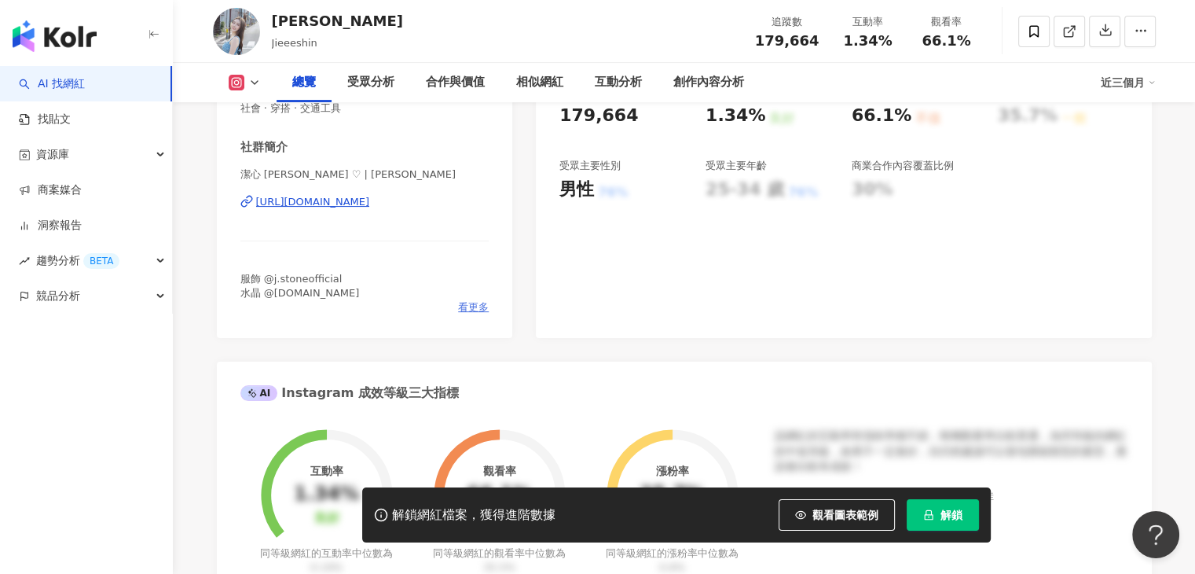
click at [465, 308] on span "看更多" at bounding box center [473, 307] width 31 height 14
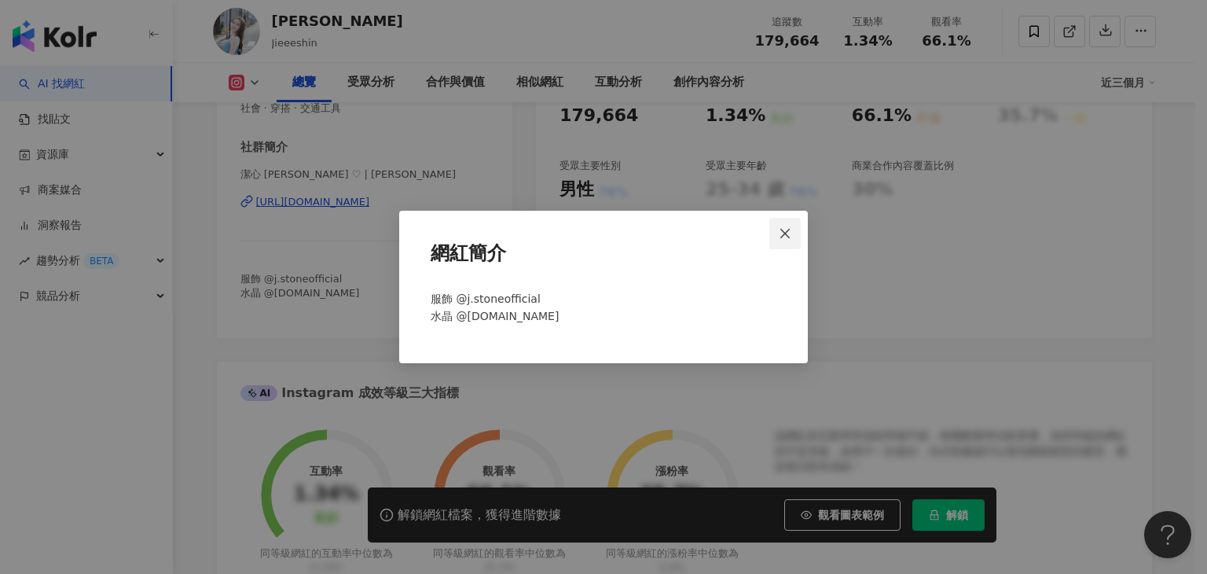
click at [780, 233] on icon "close" at bounding box center [785, 233] width 13 height 13
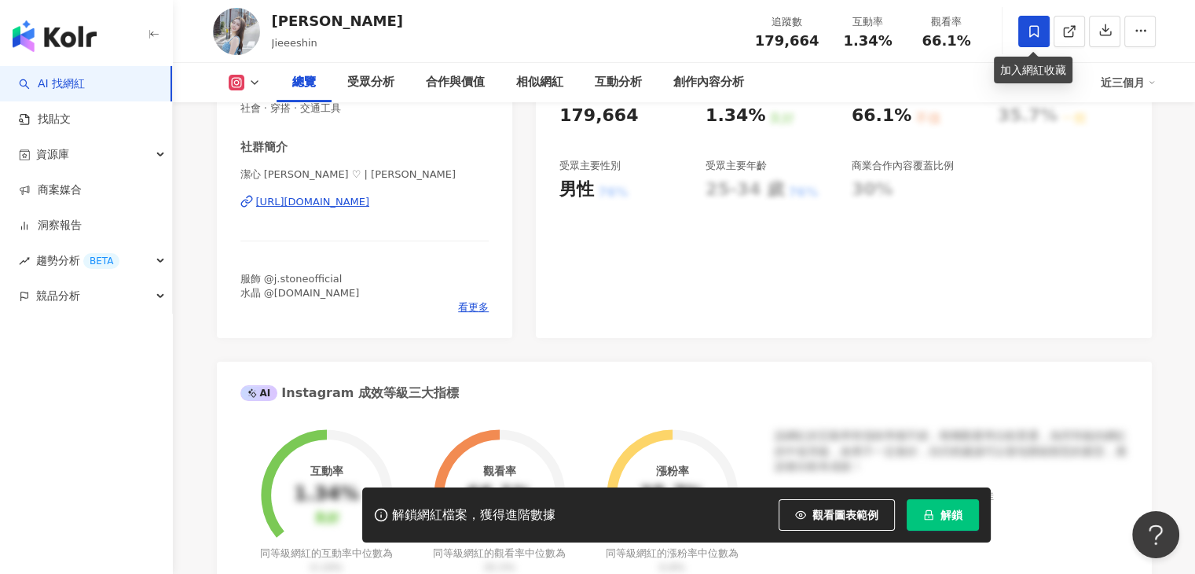
click at [1040, 35] on icon at bounding box center [1034, 31] width 14 height 14
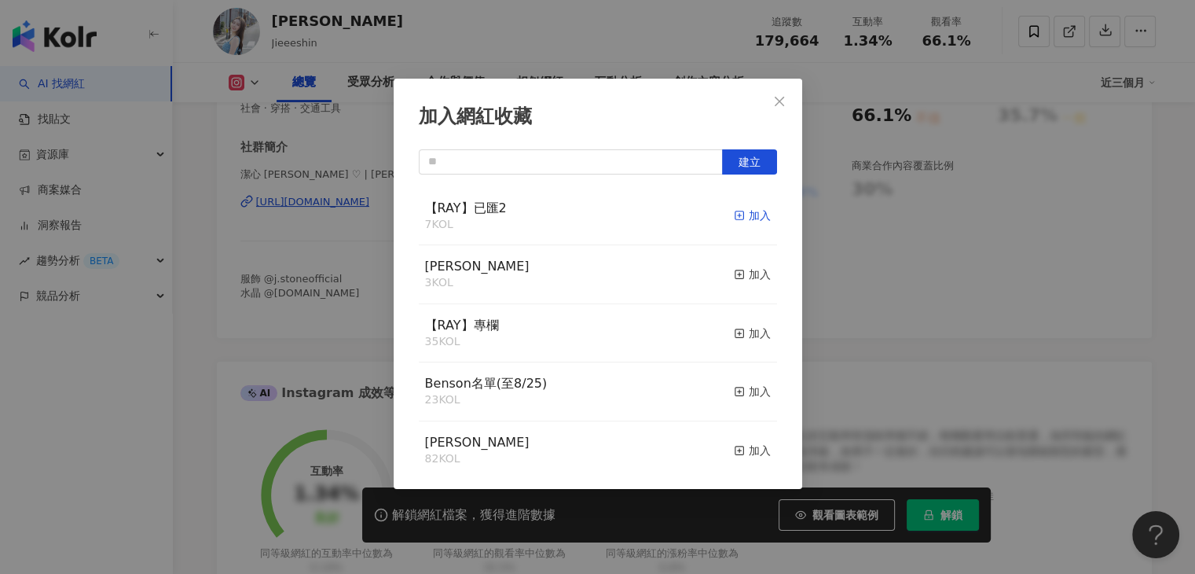
click at [748, 218] on div "加入" at bounding box center [752, 215] width 37 height 17
click at [776, 105] on icon "close" at bounding box center [779, 100] width 9 height 9
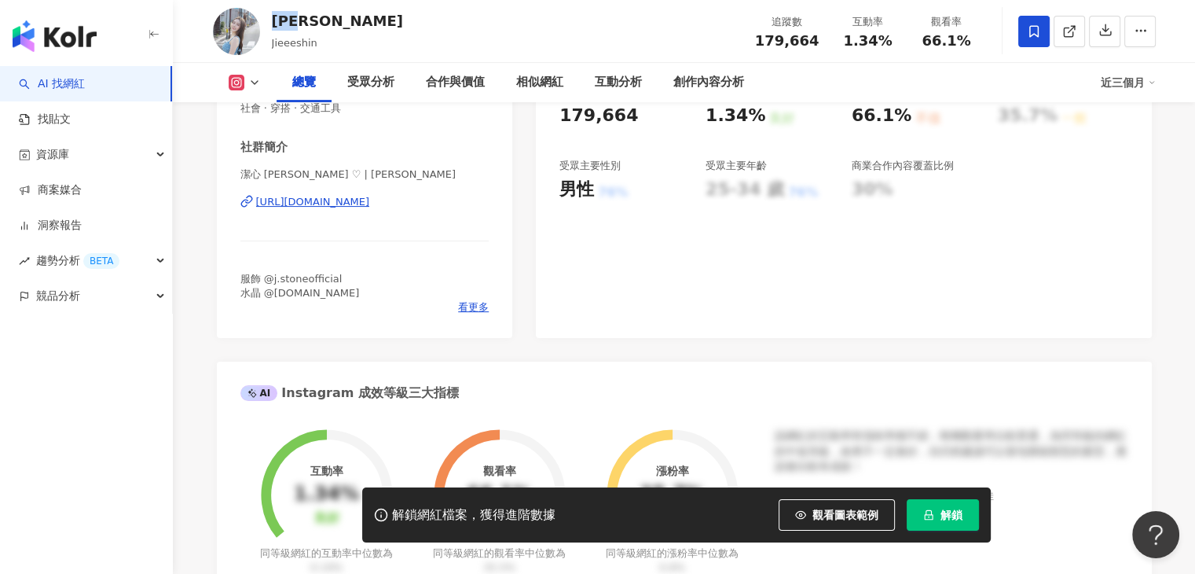
drag, startPoint x: 345, startPoint y: 27, endPoint x: 278, endPoint y: 24, distance: 66.8
click at [278, 24] on div "石潔心 Jieeeshin 追蹤數 179,664 互動率 1.34% 觀看率 66.1%" at bounding box center [685, 31] width 1006 height 62
copy div "[PERSON_NAME]"
click at [425, 35] on div "石潔心 Jieeeshin 追蹤數 179,664 互動率 1.34% 觀看率 66.1%" at bounding box center [685, 31] width 1006 height 62
click at [449, 304] on div "看更多" at bounding box center [364, 307] width 249 height 14
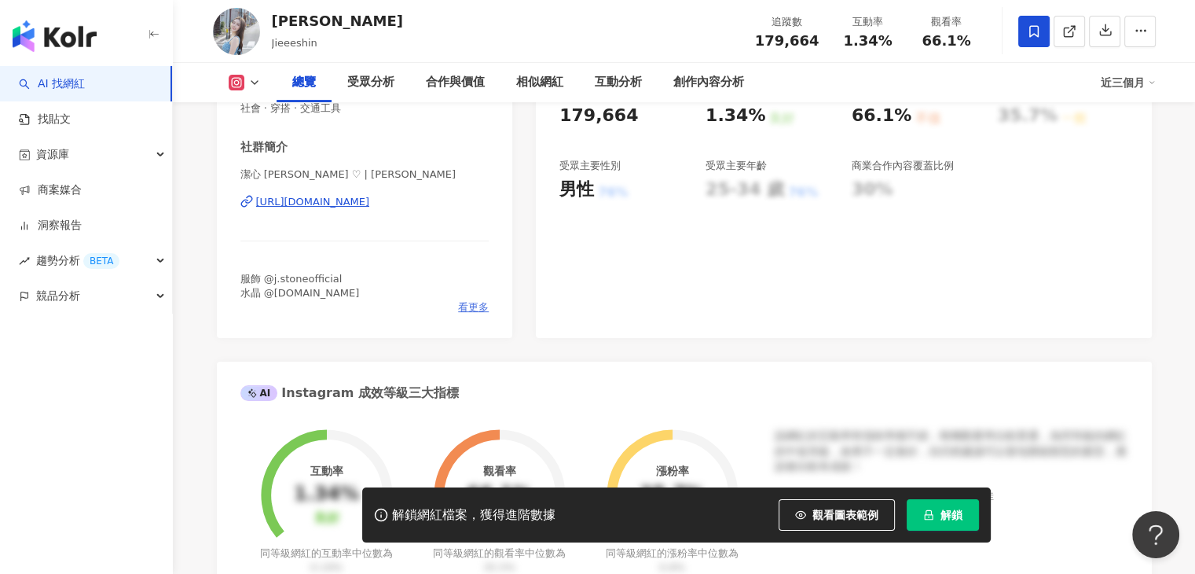
drag, startPoint x: 452, startPoint y: 306, endPoint x: 462, endPoint y: 306, distance: 10.2
click at [456, 306] on div "看更多" at bounding box center [364, 307] width 249 height 14
click at [462, 306] on span "看更多" at bounding box center [473, 307] width 31 height 14
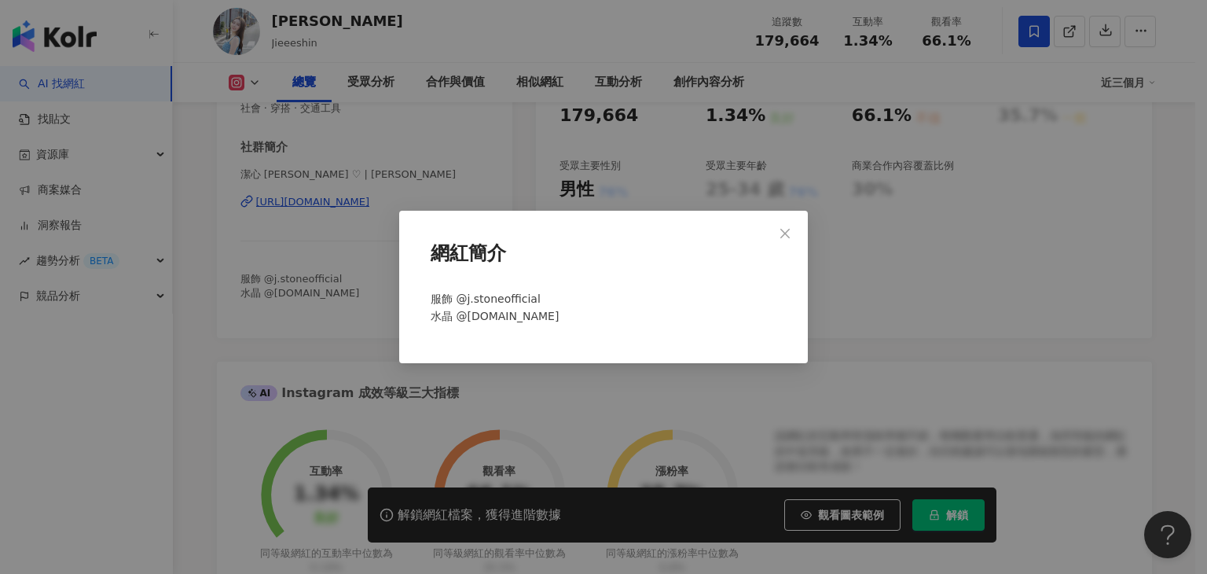
click at [504, 300] on span "服飾 @j.stoneofficial 水晶 @[DOMAIN_NAME]" at bounding box center [495, 307] width 128 height 30
click at [786, 227] on icon "close" at bounding box center [785, 233] width 13 height 13
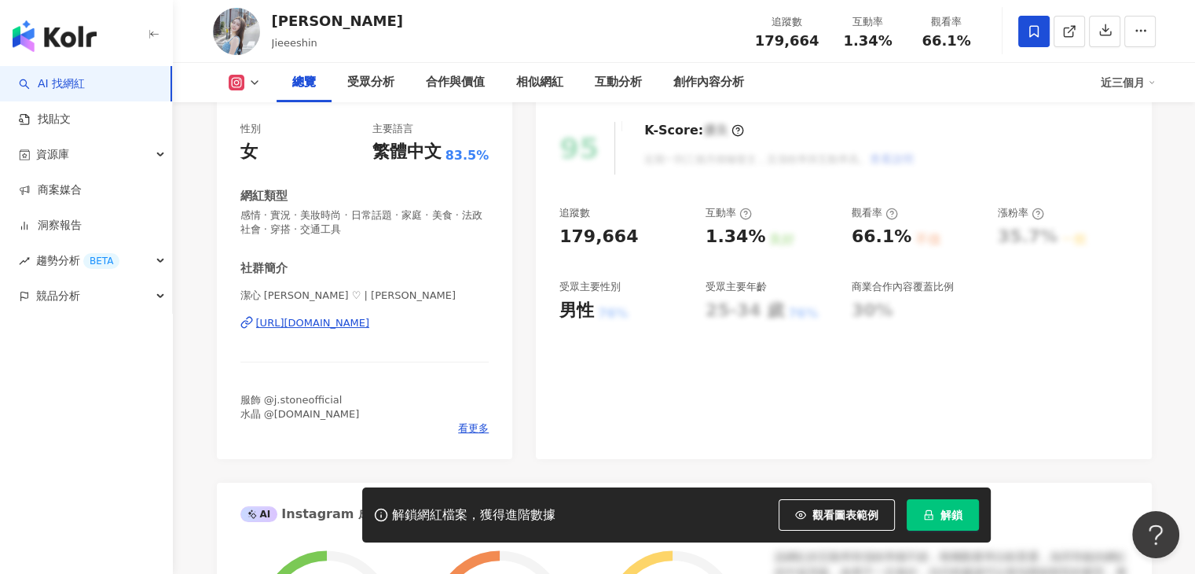
scroll to position [0, 0]
